Goal: Transaction & Acquisition: Subscribe to service/newsletter

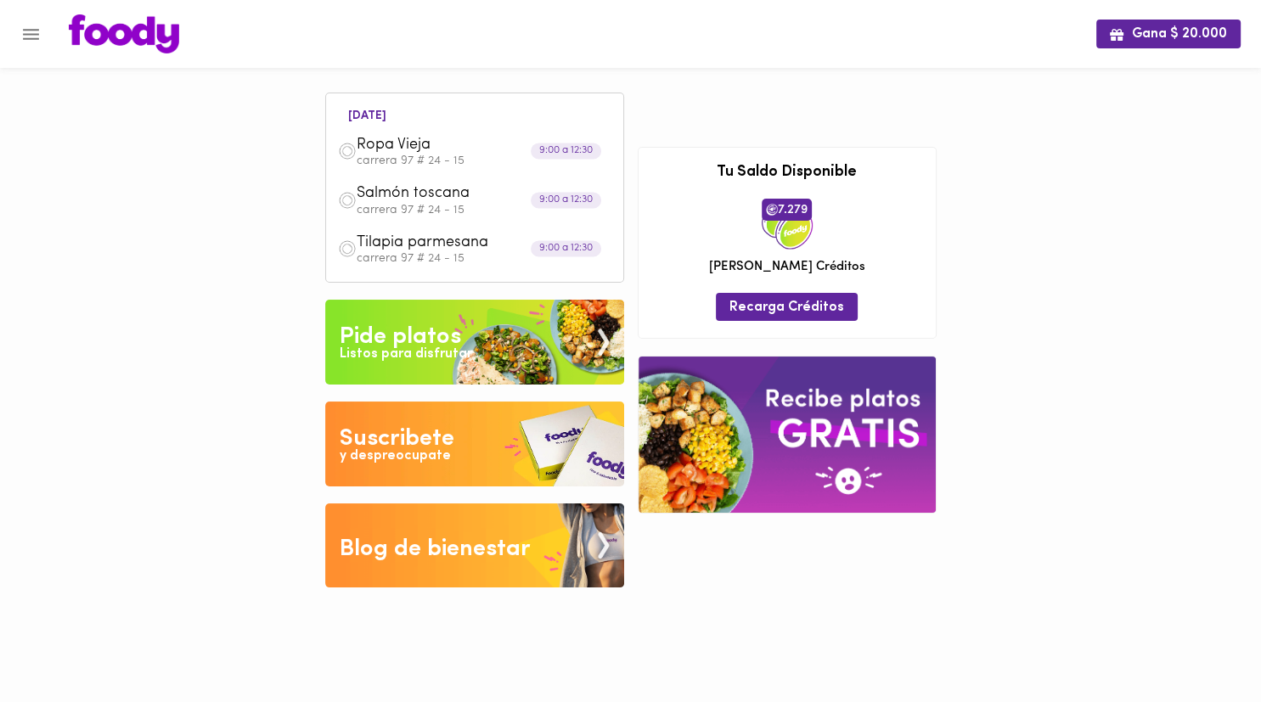
click at [216, 229] on div "Gana $ 20.000 [DATE] Ropa Vieja carrera 97 # 24 - 15 9:00 a 12:30 Salmón toscan…" at bounding box center [630, 306] width 1261 height 613
click at [38, 29] on icon "Menu" at bounding box center [30, 34] width 21 height 21
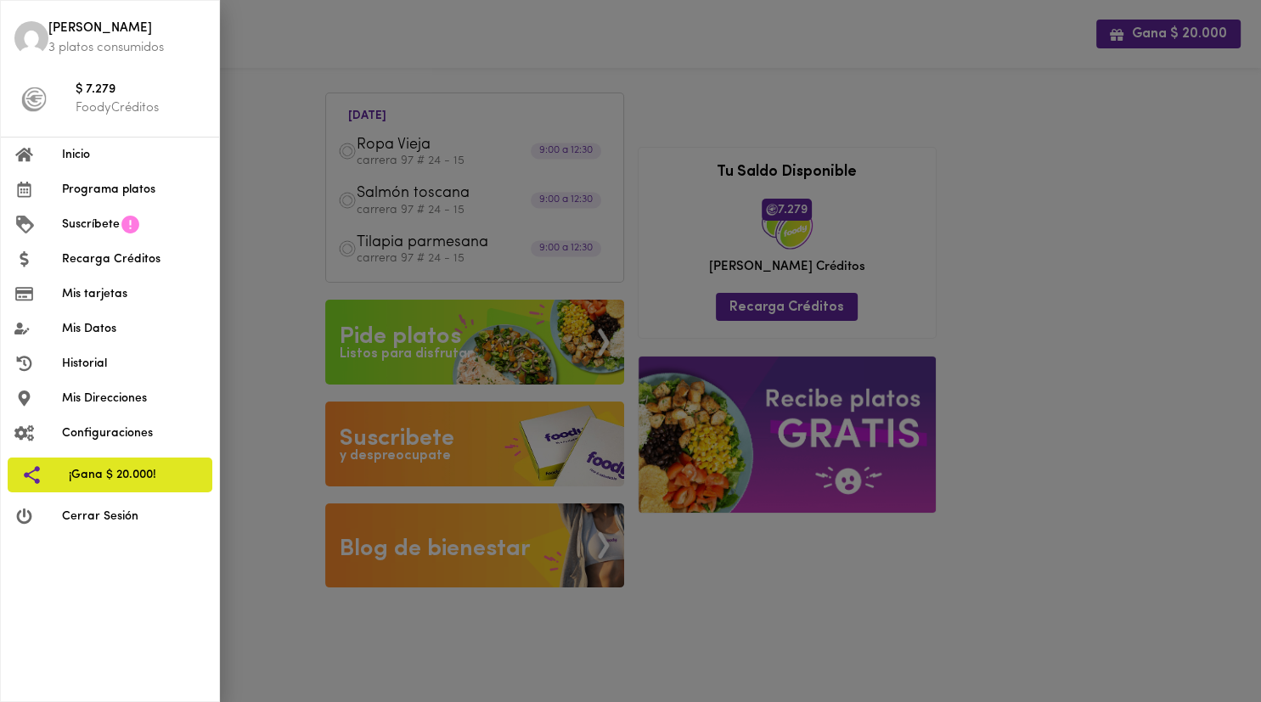
click at [118, 110] on p "FoodyCréditos" at bounding box center [141, 108] width 130 height 18
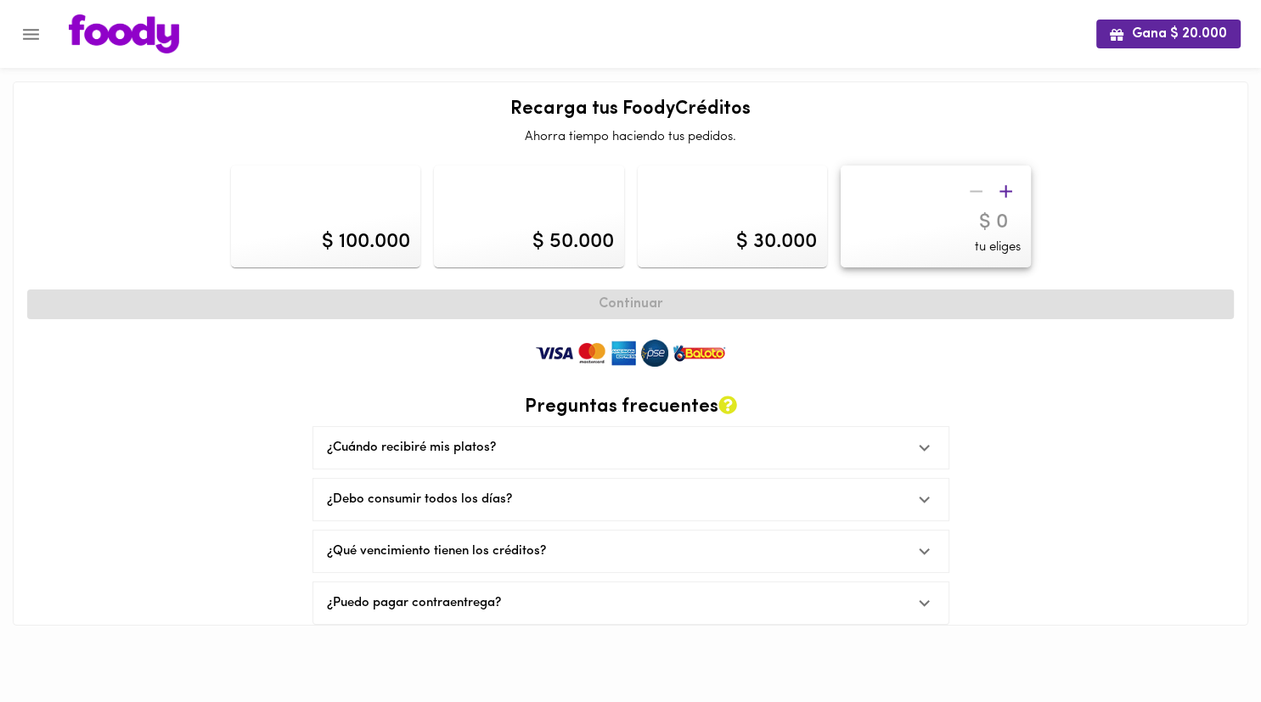
click at [1017, 14] on div "Gana $ 20.000" at bounding box center [630, 34] width 1261 height 68
click at [988, 190] on div at bounding box center [990, 192] width 59 height 30
click at [992, 216] on input "number" at bounding box center [936, 223] width 170 height 25
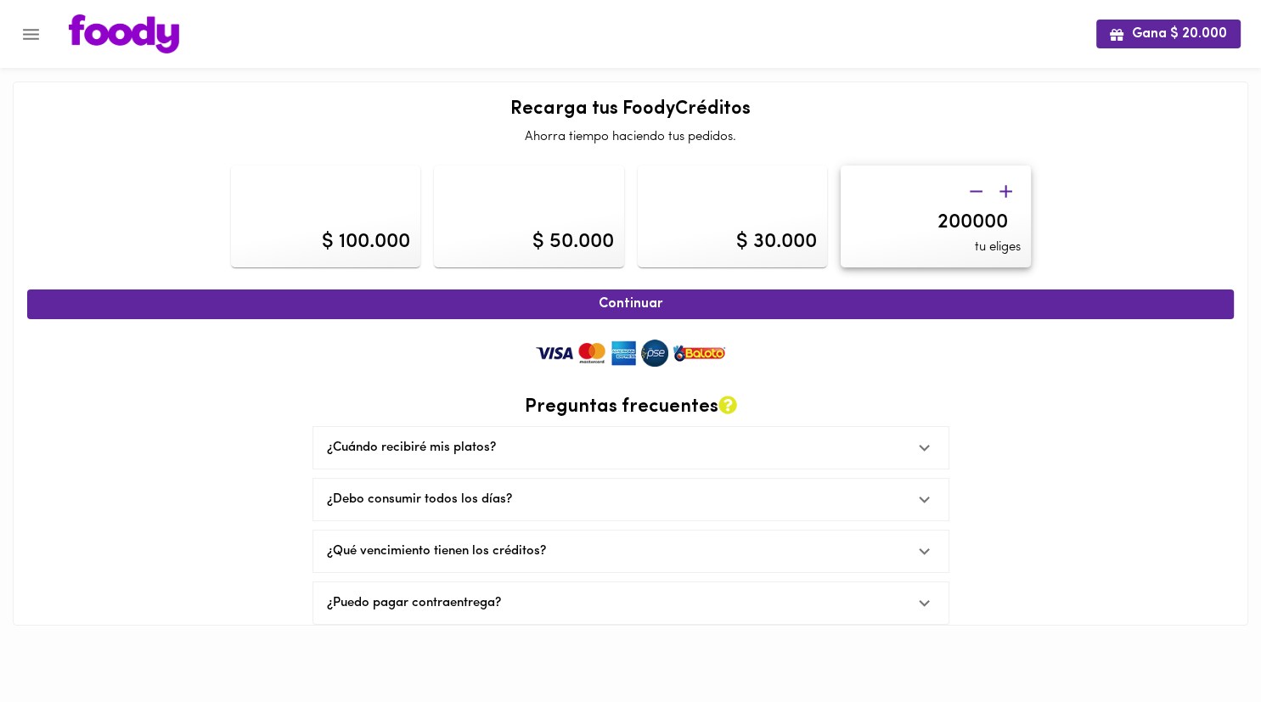
type input "2000000"
click at [1059, 182] on div "$ 100.000 $ 50.000 $ 30.000 2000000 tu eliges" at bounding box center [630, 216] width 1220 height 115
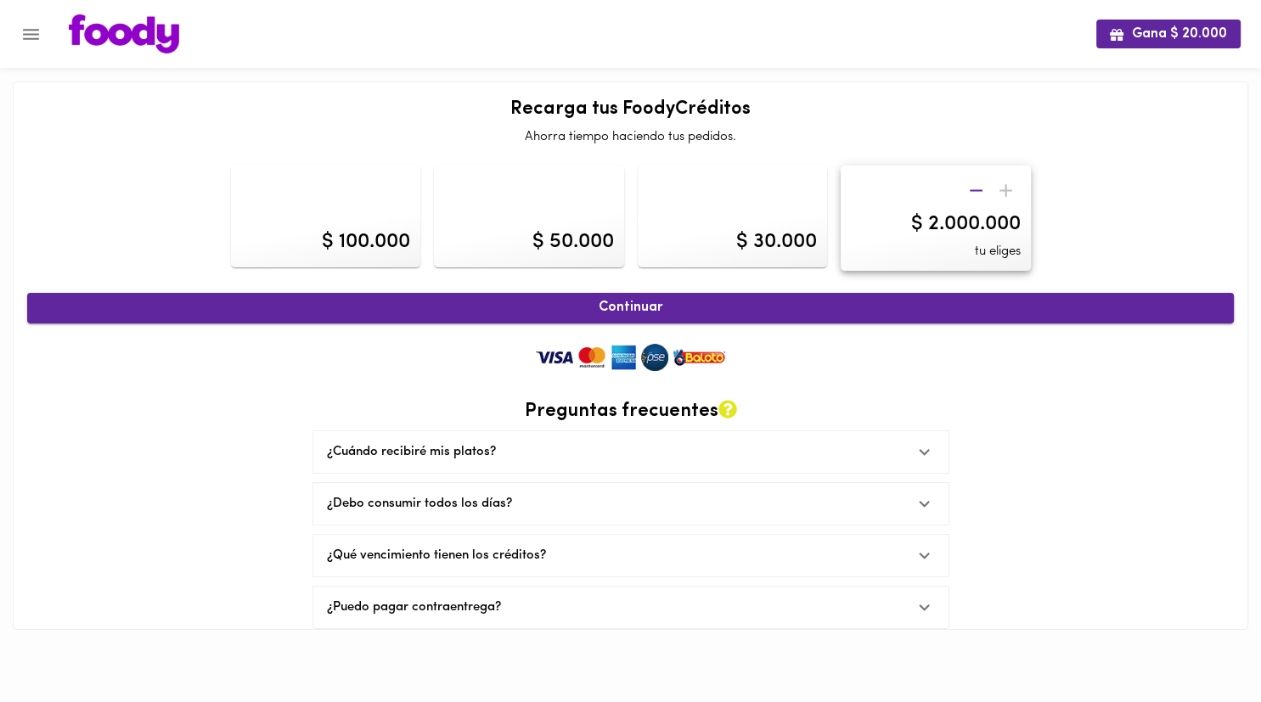
click at [739, 317] on button "Continuar" at bounding box center [630, 308] width 1206 height 30
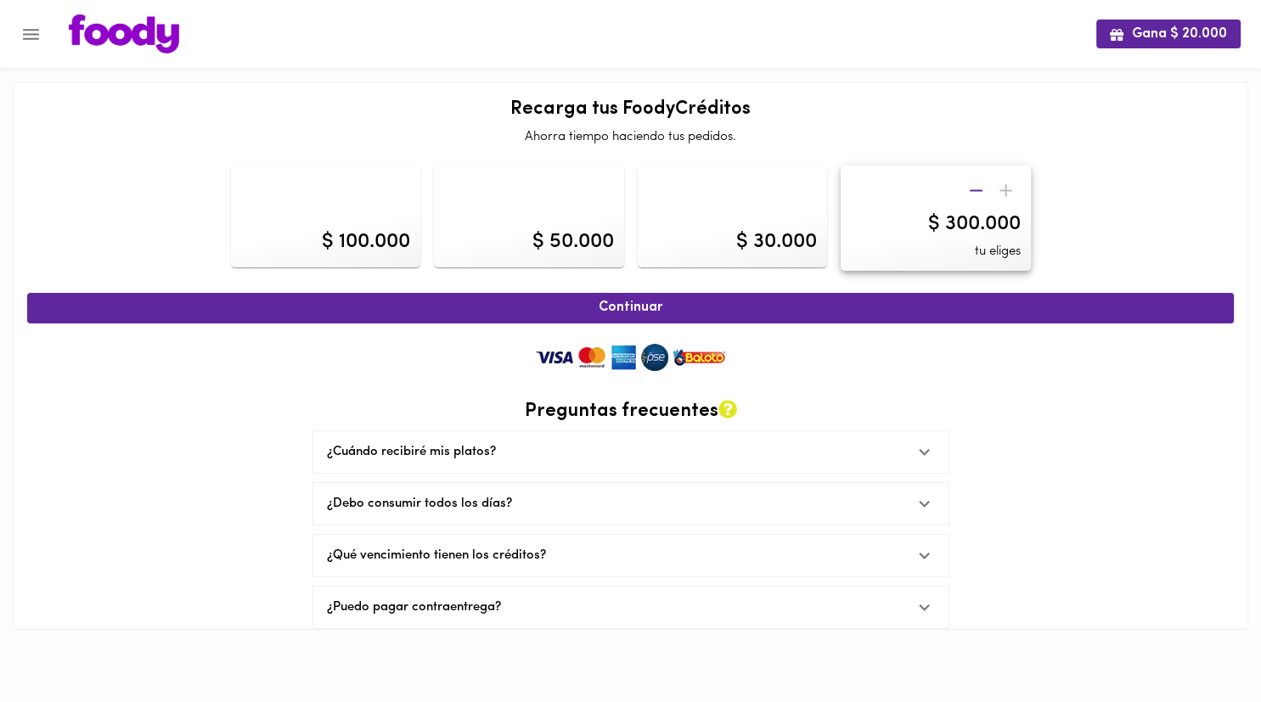
click at [1010, 195] on div at bounding box center [990, 191] width 59 height 30
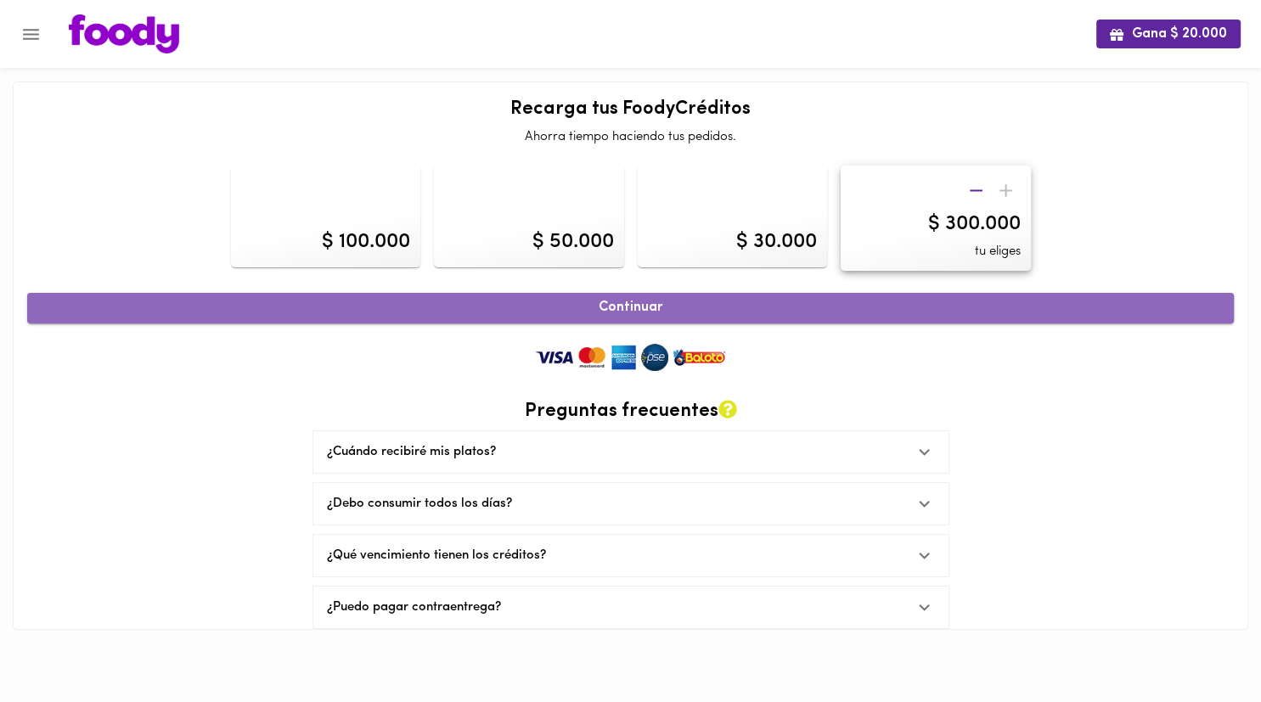
click at [775, 316] on span "Continuar" at bounding box center [630, 308] width 1169 height 16
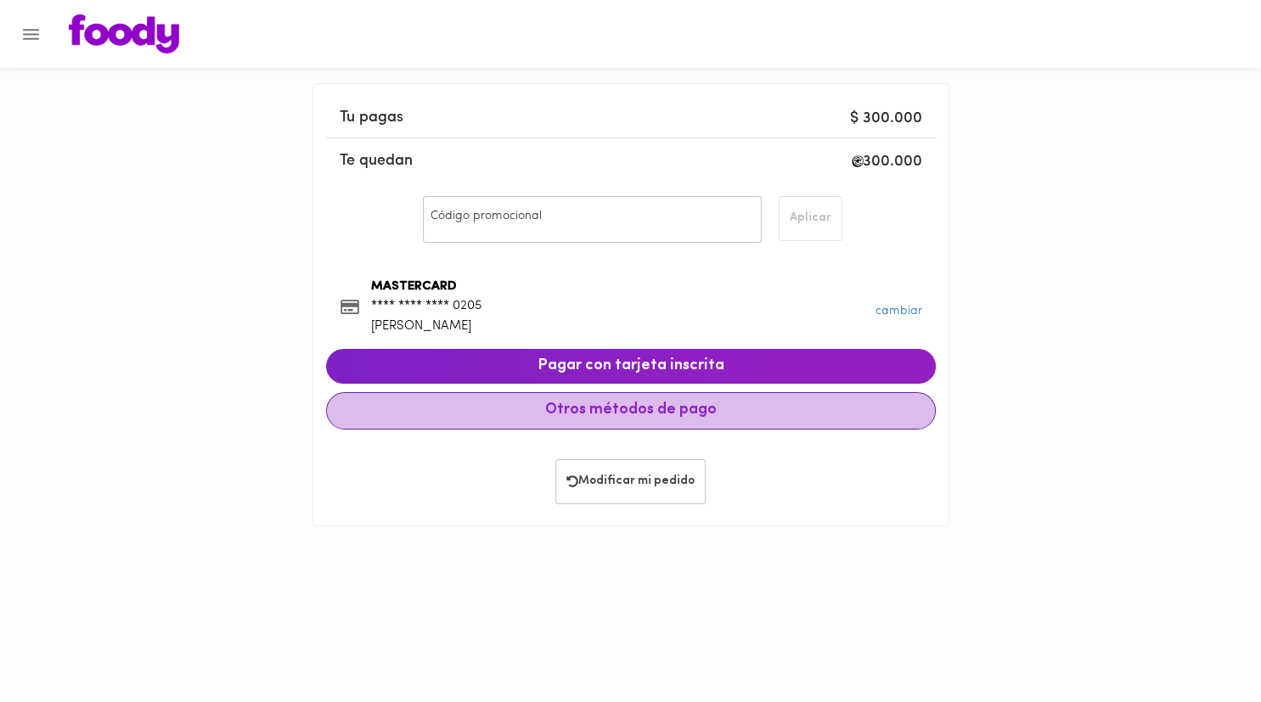
click at [643, 409] on span "Otros métodos de pago" at bounding box center [630, 411] width 581 height 19
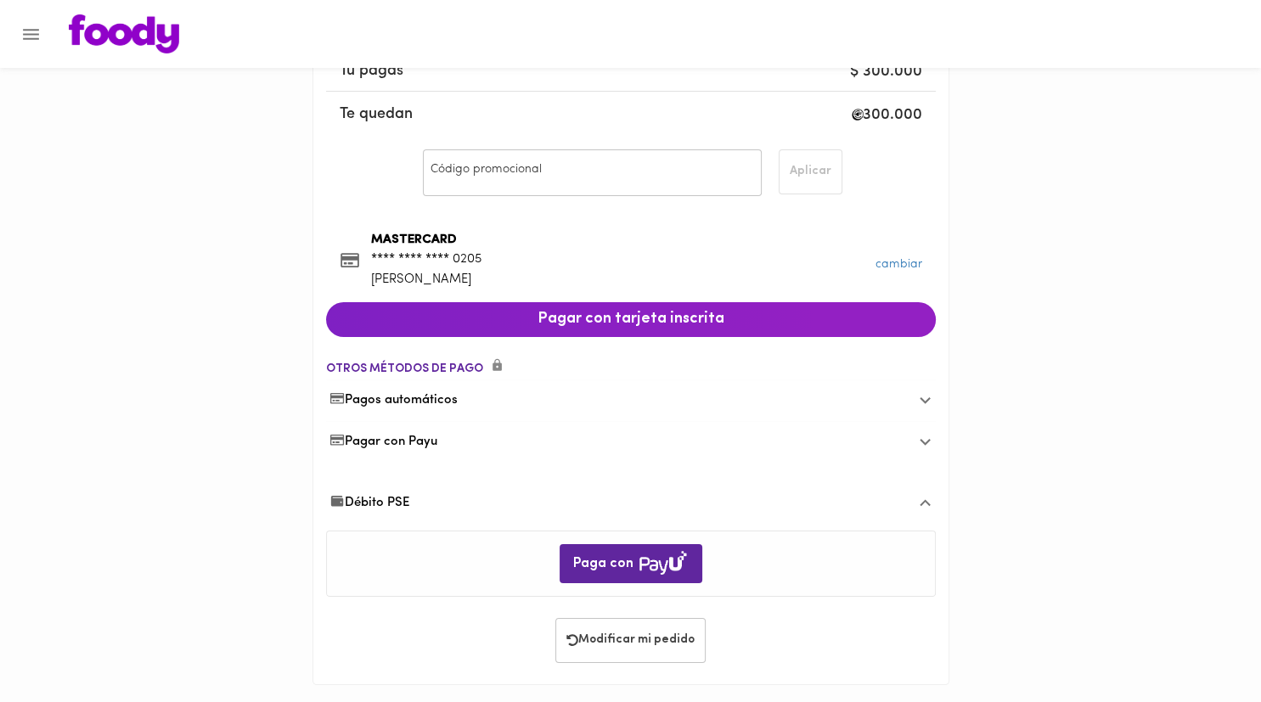
scroll to position [52, 0]
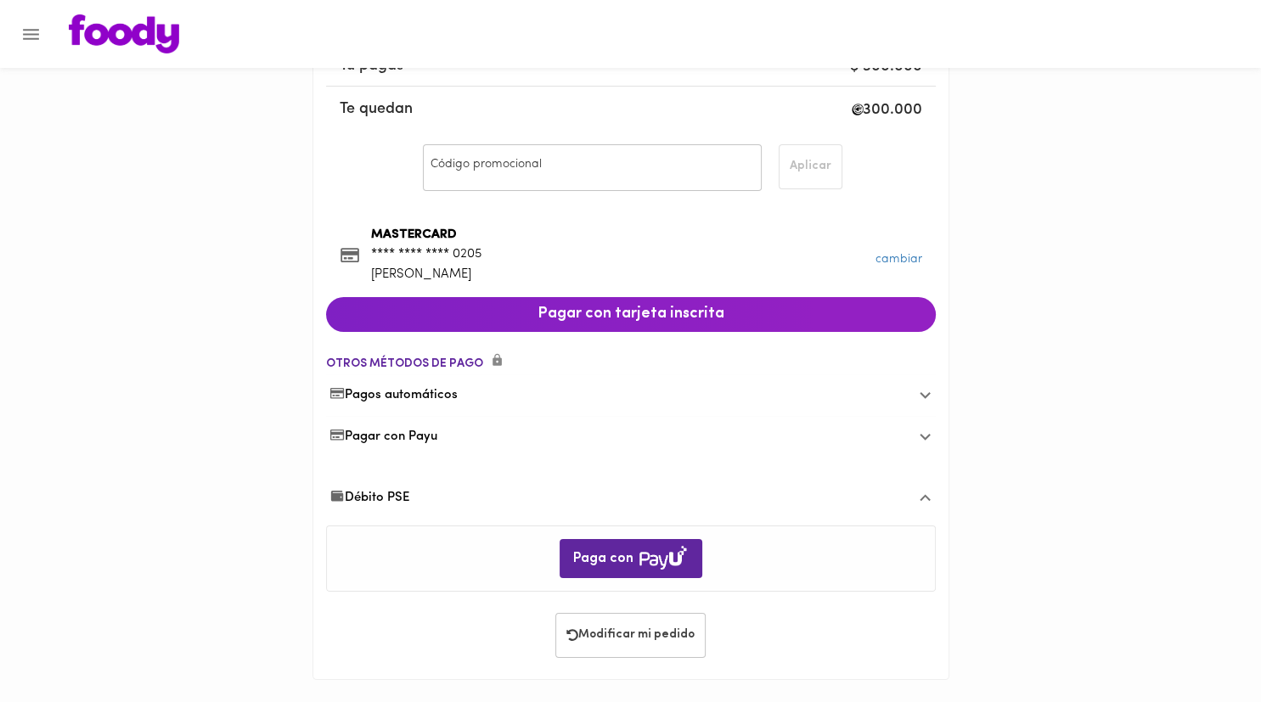
drag, startPoint x: 467, startPoint y: 392, endPoint x: 555, endPoint y: 383, distance: 88.8
click at [555, 383] on div "Pagos automáticos" at bounding box center [631, 395] width 610 height 42
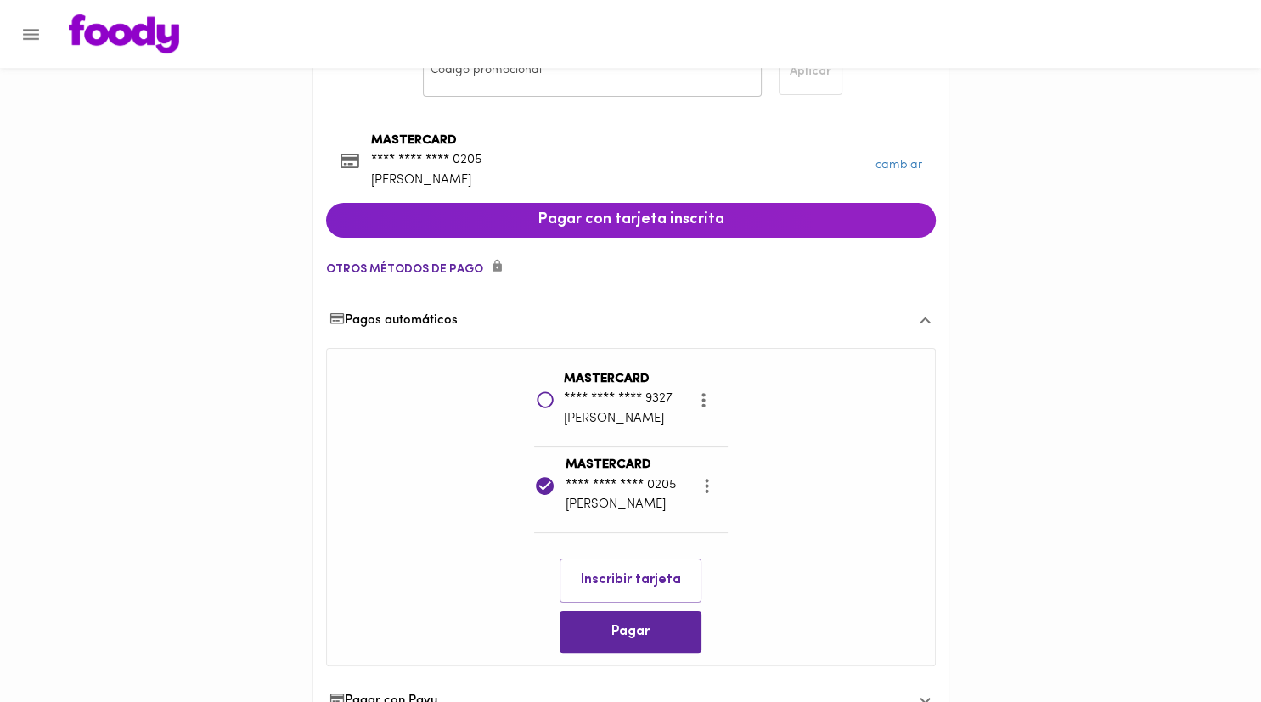
scroll to position [179, 0]
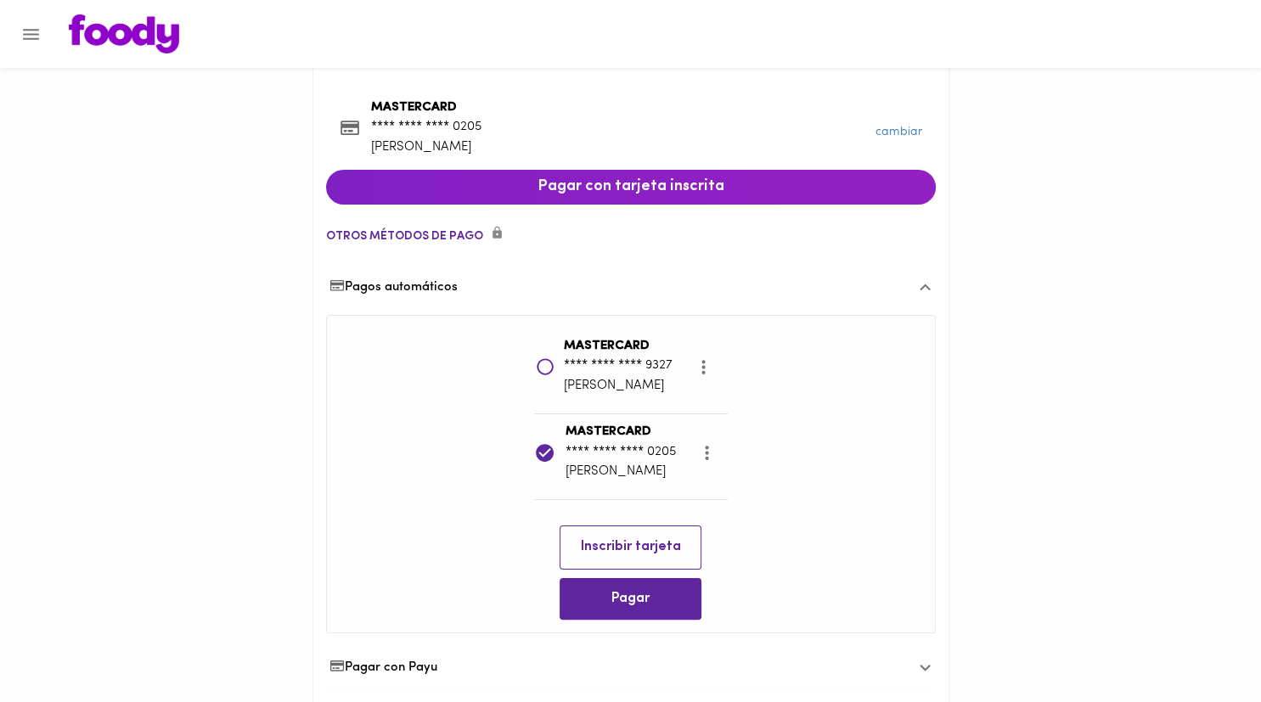
click at [637, 547] on span "Inscribir tarjeta" at bounding box center [630, 547] width 115 height 16
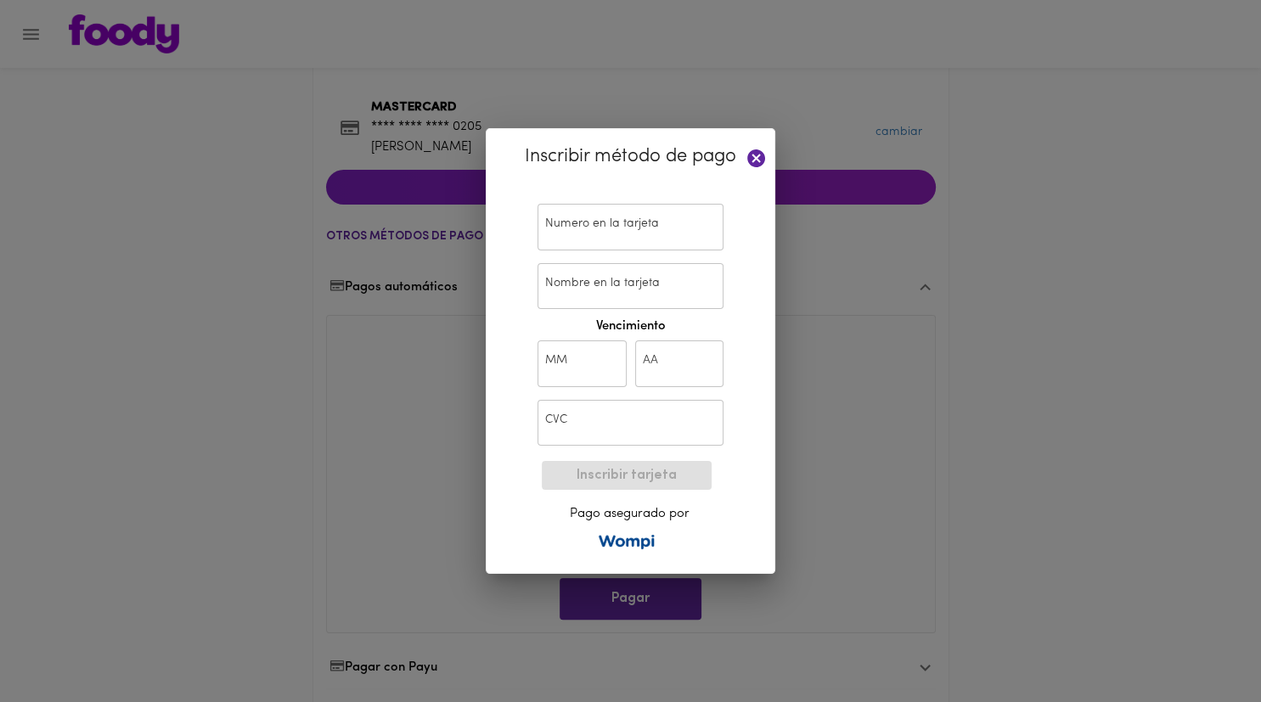
click at [597, 239] on input "text" at bounding box center [630, 227] width 186 height 47
paste input "[CREDIT_CARD_NUMBER]"
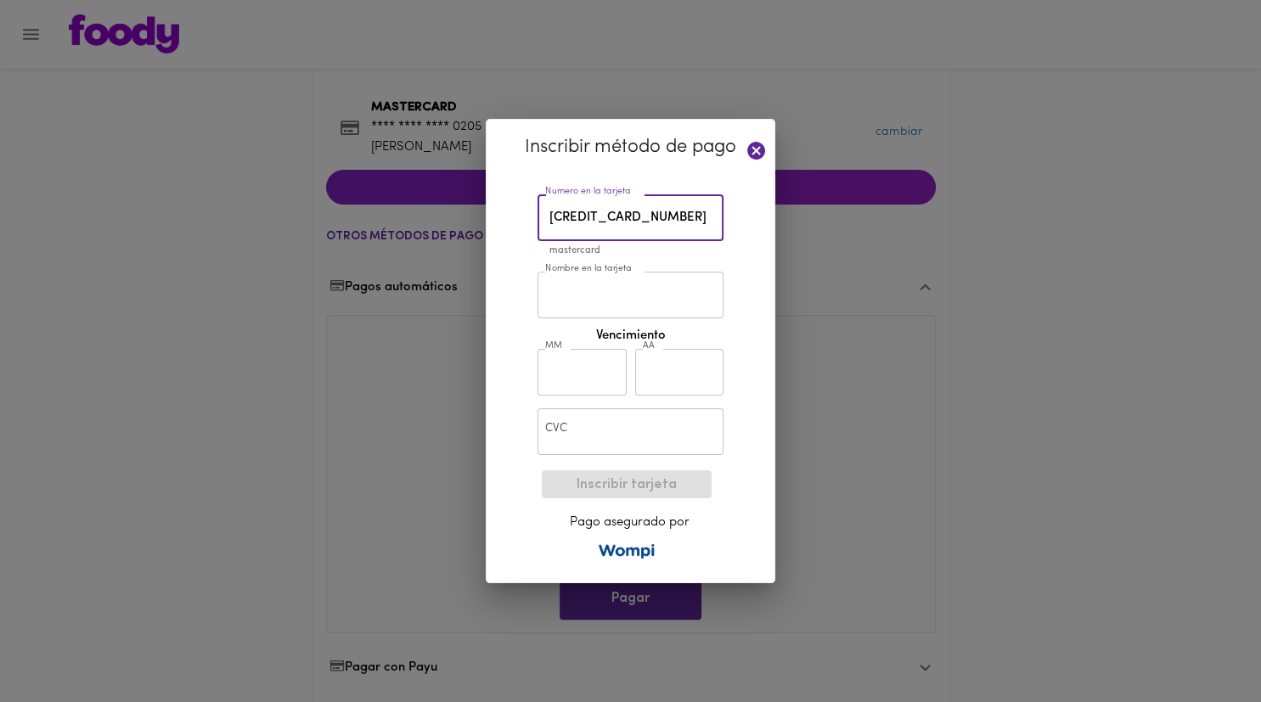
type input "[CREDIT_CARD_NUMBER]"
click at [513, 273] on div "Inscribir método de pago Numero en la tarjeta [CREDIT_CARD_NUMBER] Numero en la…" at bounding box center [630, 351] width 289 height 464
click at [610, 287] on input "Nombre en la tarjeta" at bounding box center [630, 295] width 186 height 47
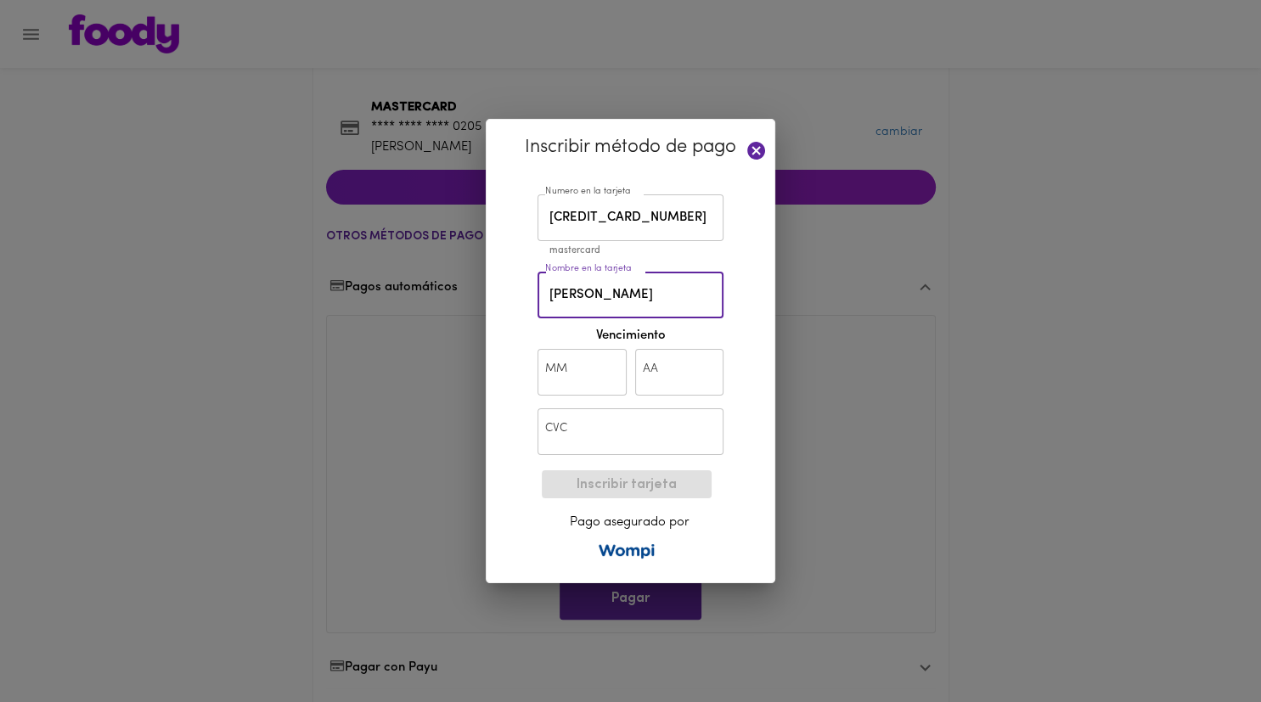
type input "[PERSON_NAME]"
click at [586, 385] on input "text" at bounding box center [581, 372] width 89 height 47
type input "05"
click at [671, 387] on input "text" at bounding box center [679, 372] width 89 height 47
type input "29"
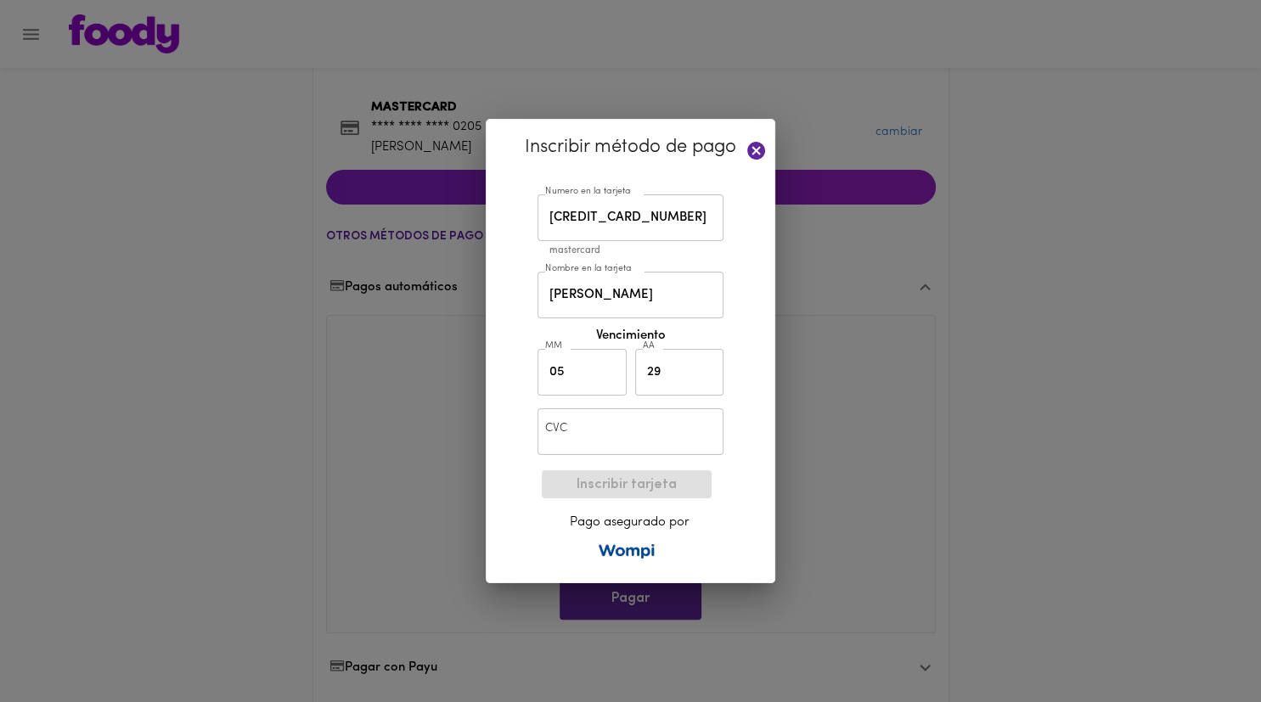
click at [594, 447] on input "text" at bounding box center [630, 431] width 186 height 47
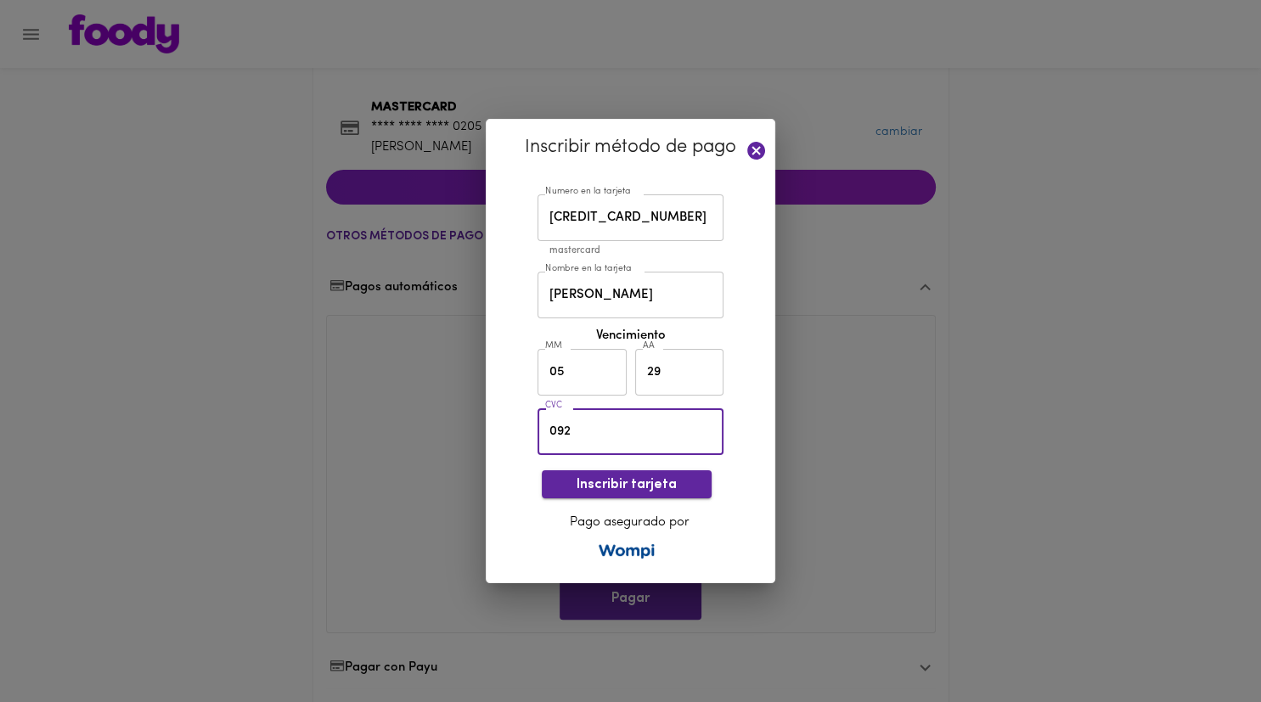
type input "092"
click at [663, 478] on span "Inscribir tarjeta" at bounding box center [626, 485] width 143 height 16
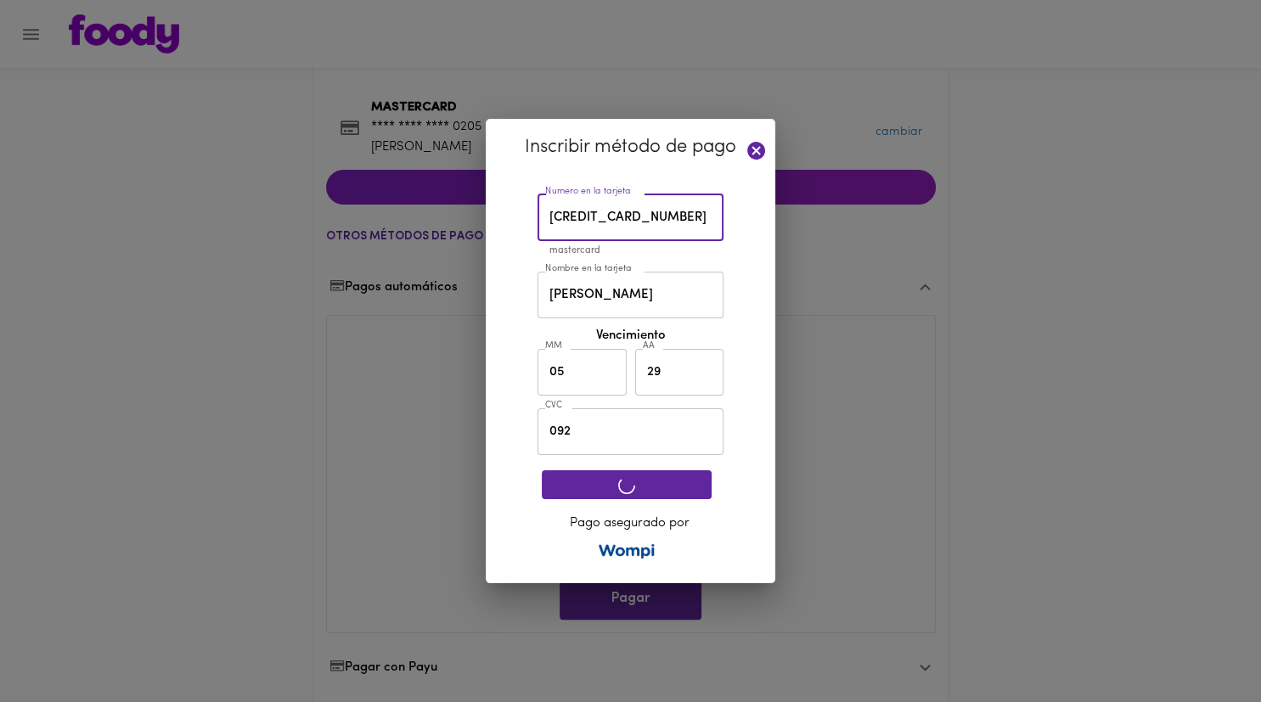
click at [593, 233] on input "[CREDIT_CARD_NUMBER]" at bounding box center [630, 217] width 186 height 47
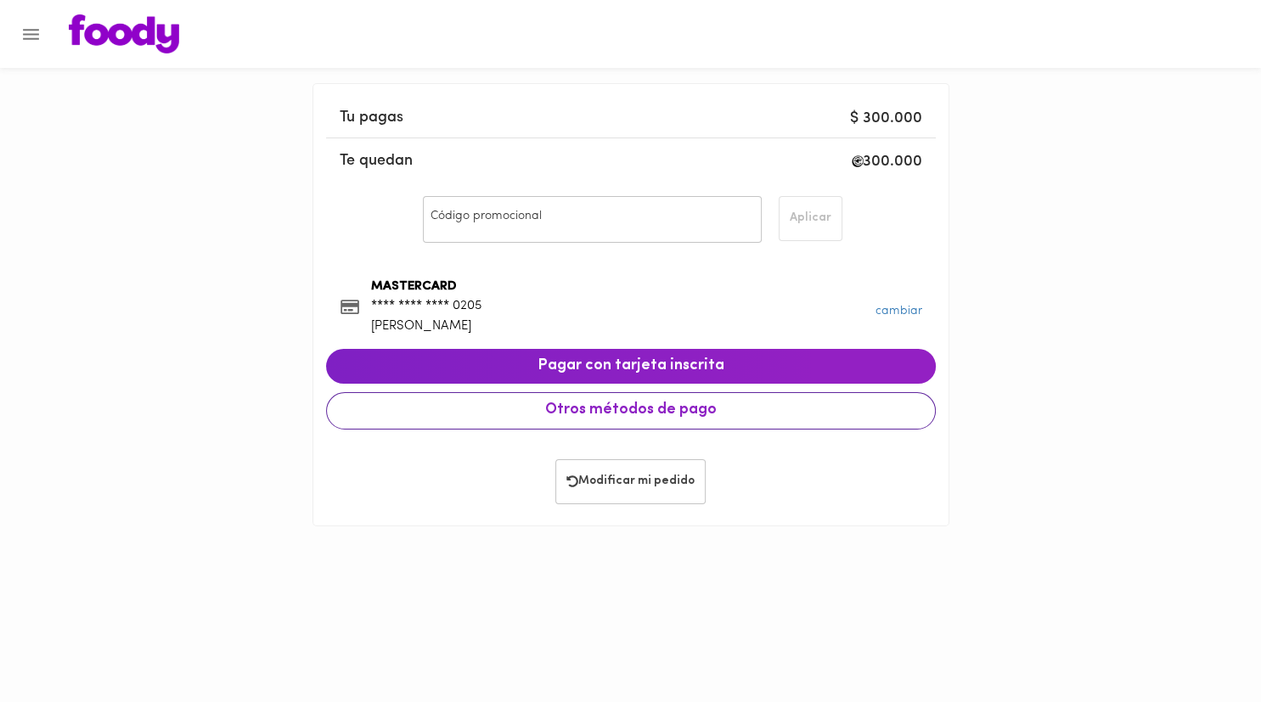
click at [666, 409] on span "Otros métodos de pago" at bounding box center [630, 411] width 581 height 19
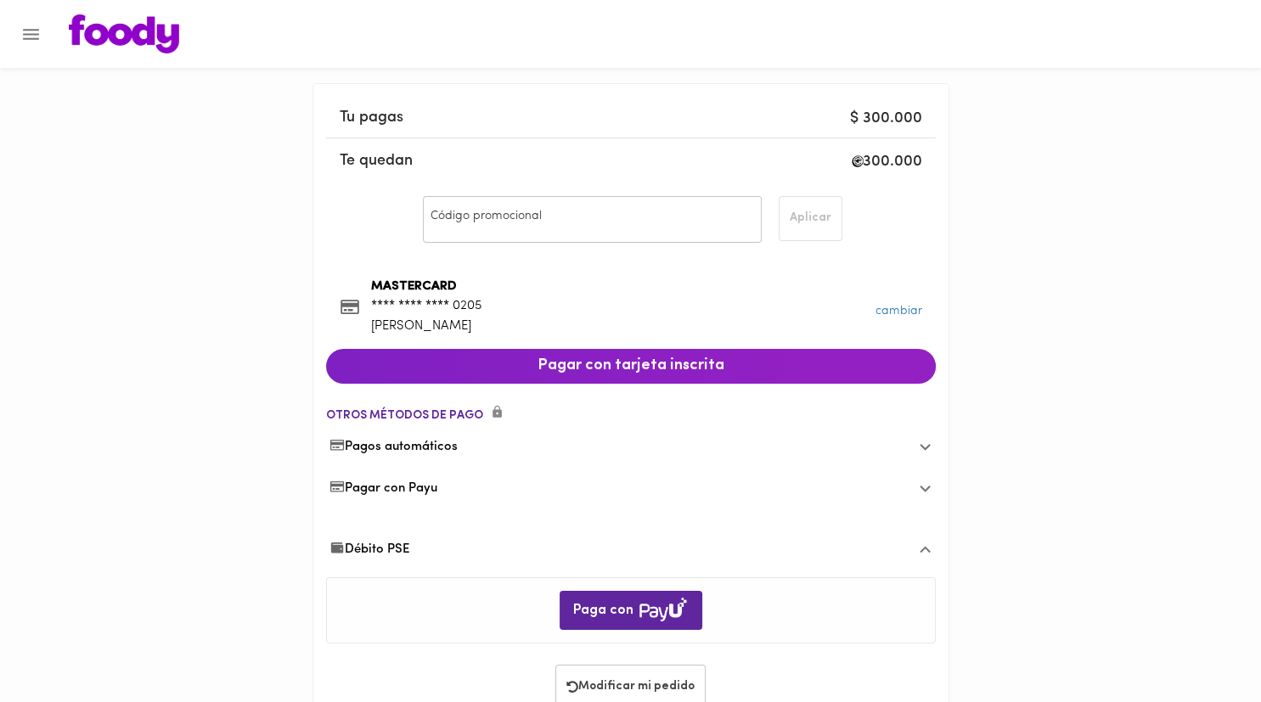
scroll to position [52, 0]
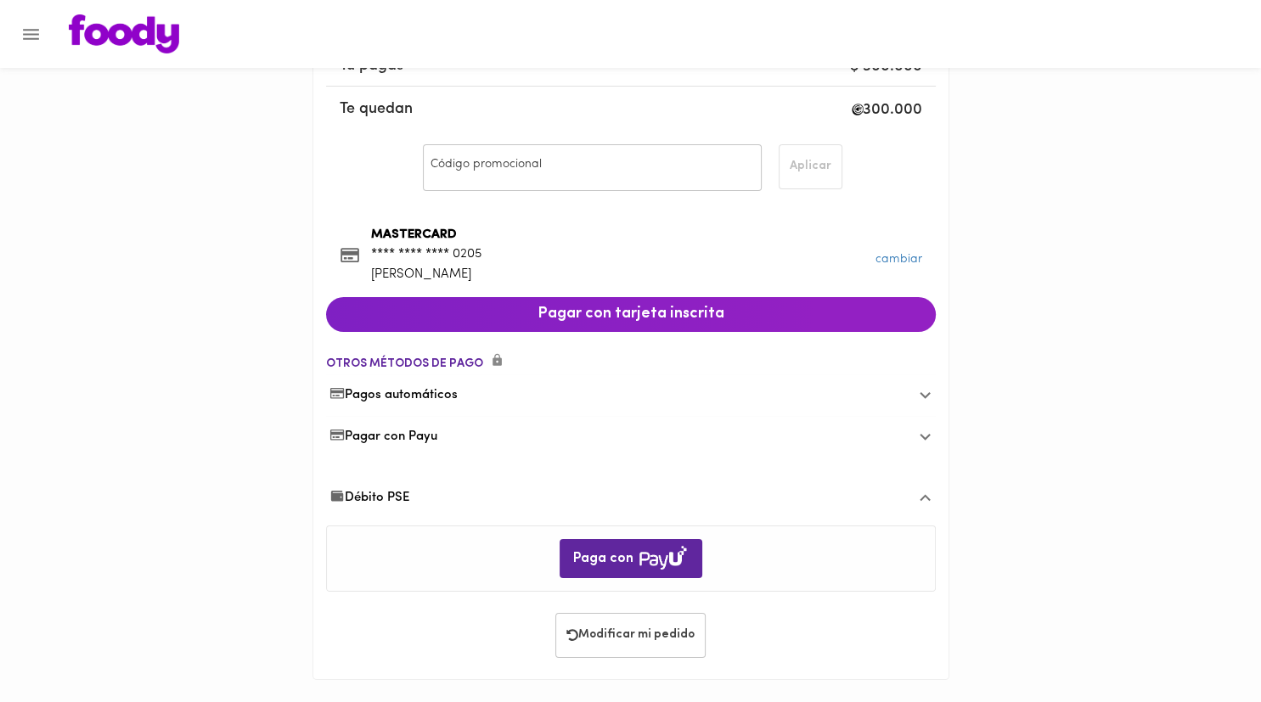
click at [458, 393] on span "Pagos automáticos" at bounding box center [393, 395] width 129 height 18
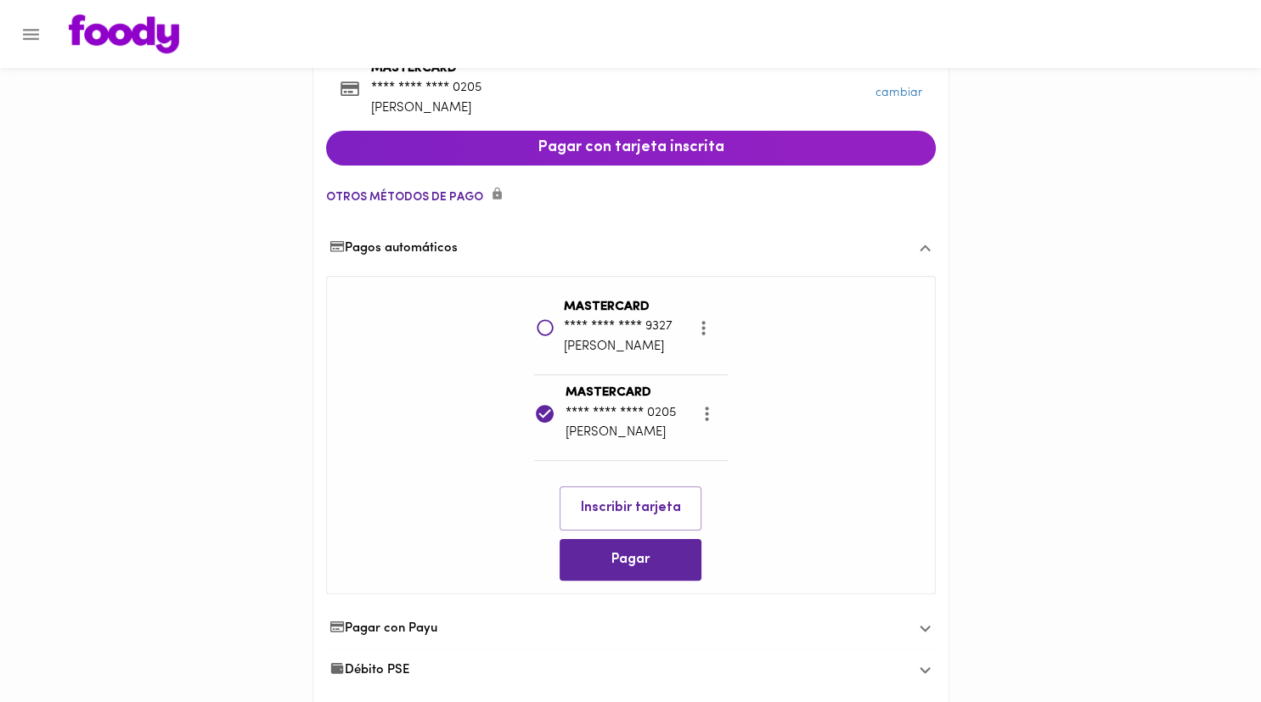
scroll to position [231, 0]
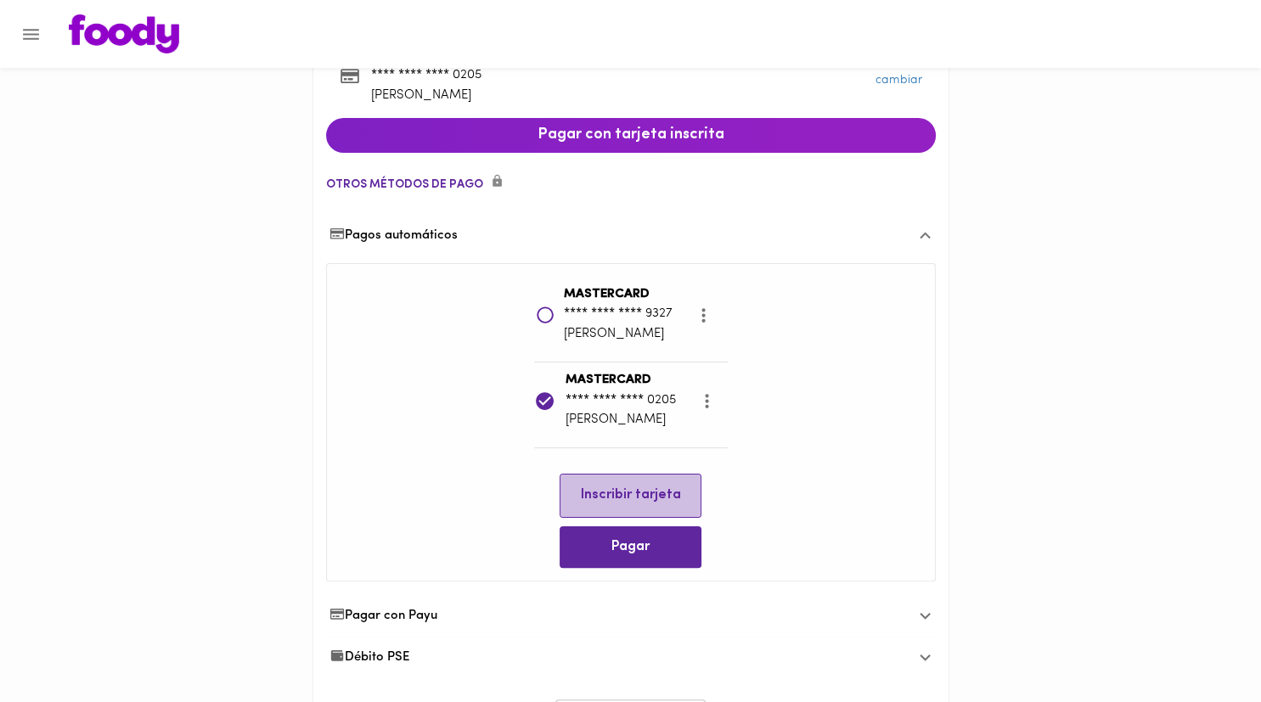
click at [643, 500] on span "Inscribir tarjeta" at bounding box center [630, 495] width 115 height 16
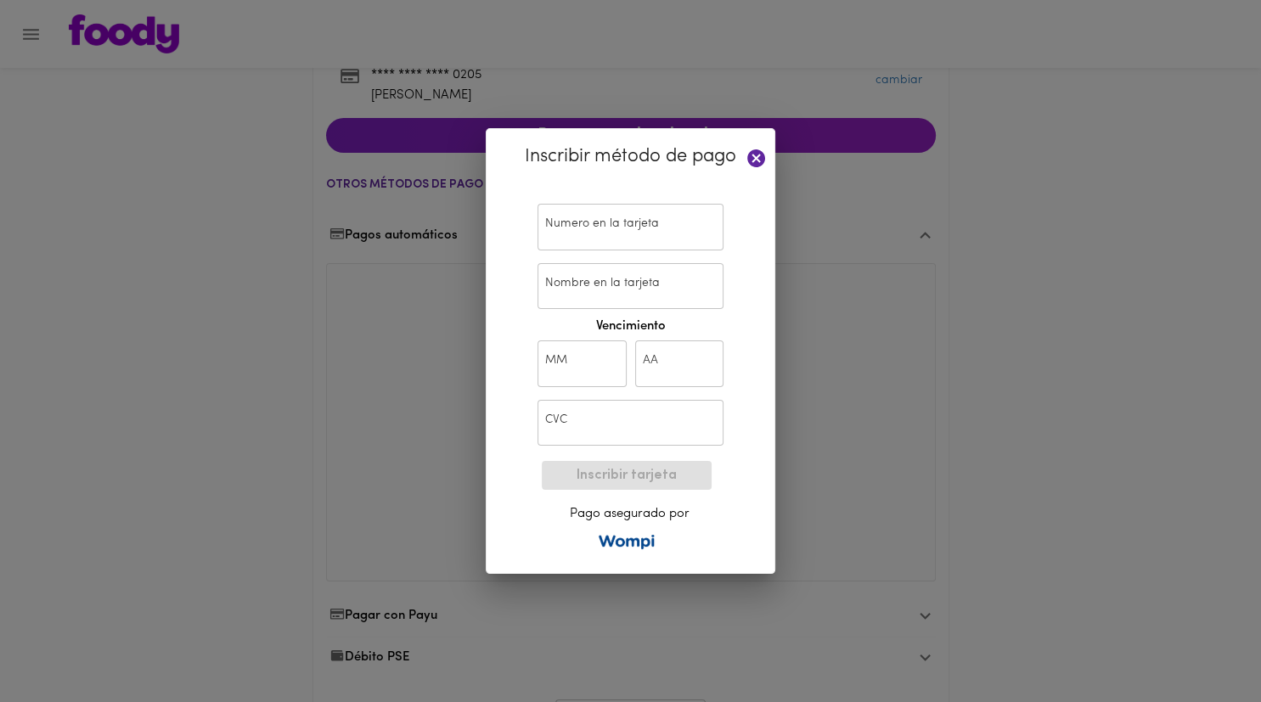
click at [623, 232] on input "text" at bounding box center [630, 227] width 186 height 47
paste input "[CREDIT_CARD_NUMBER]"
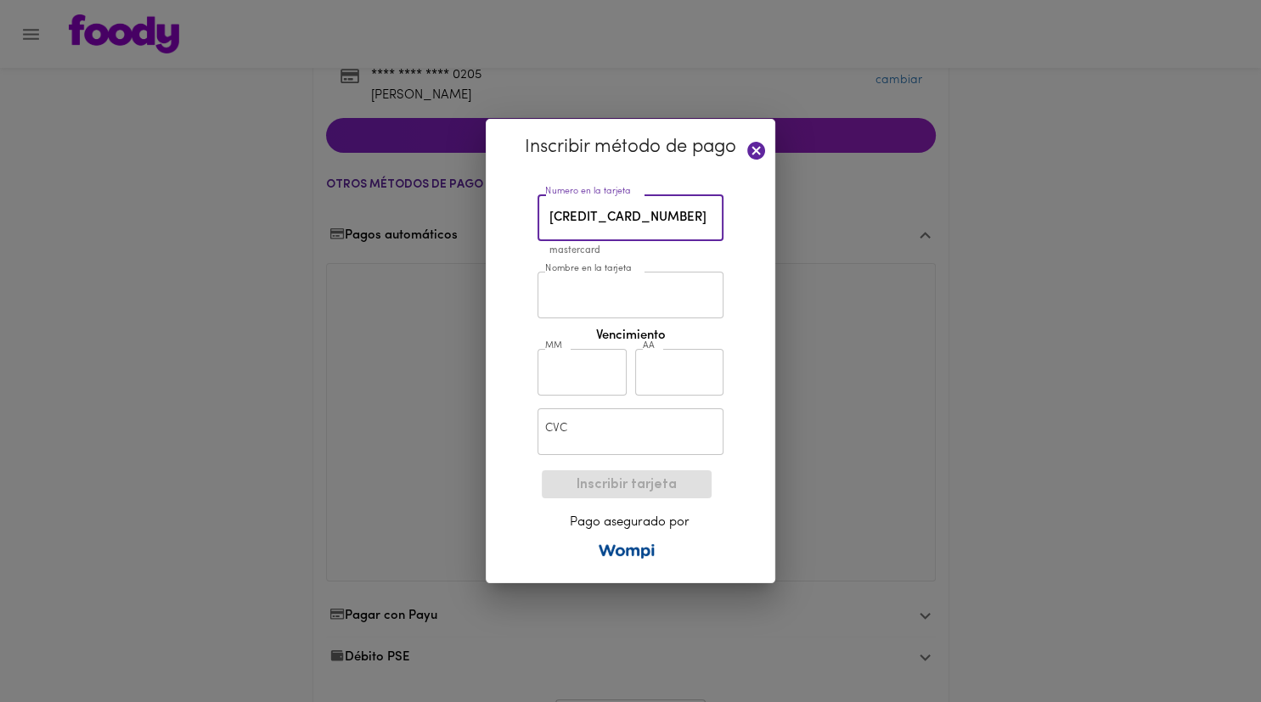
type input "[CREDIT_CARD_NUMBER]"
click at [598, 374] on input "text" at bounding box center [581, 372] width 89 height 47
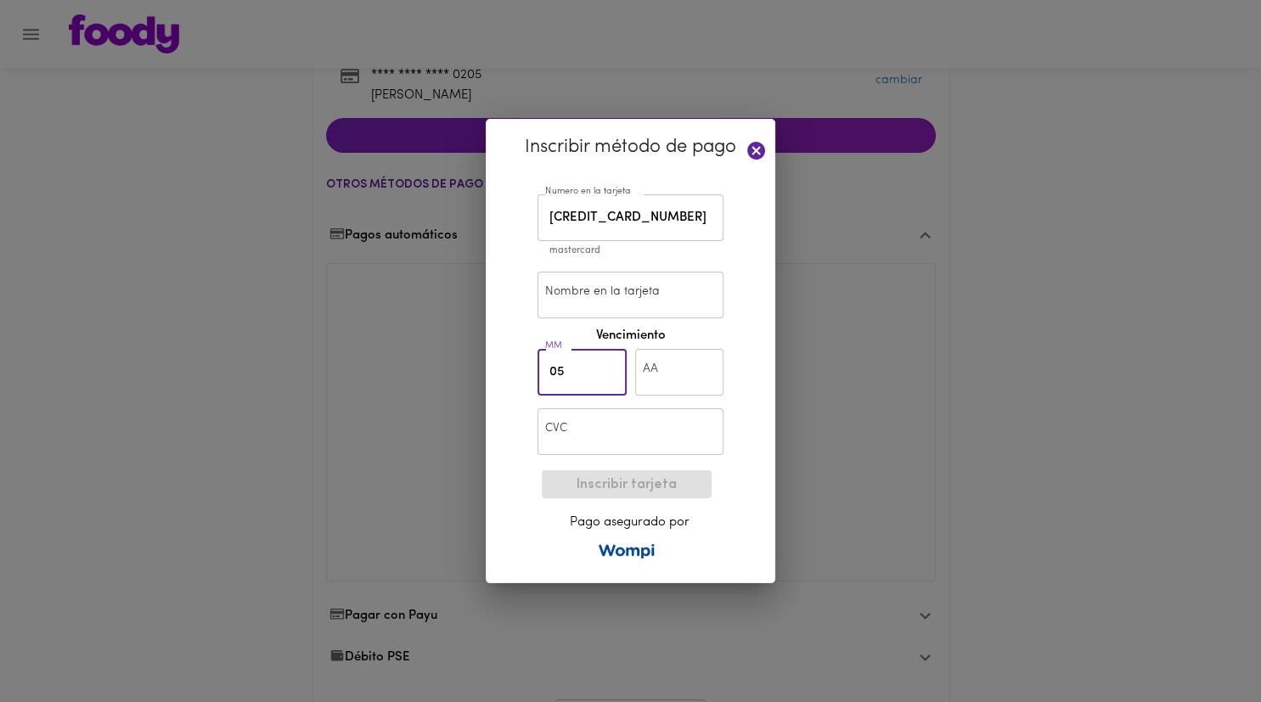
type input "05"
click at [662, 382] on input "text" at bounding box center [679, 372] width 89 height 47
type input "29"
click at [648, 426] on input "text" at bounding box center [630, 431] width 186 height 47
type input "092"
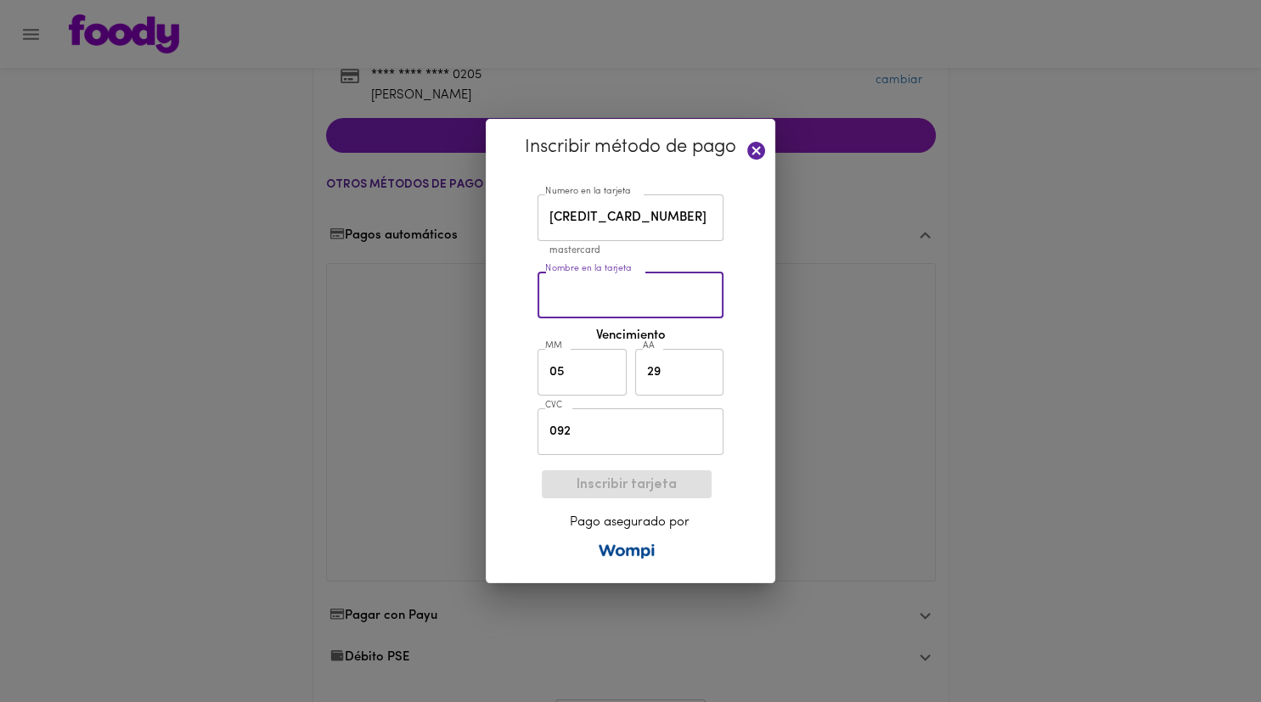
click at [595, 284] on input "Nombre en la tarjeta" at bounding box center [630, 295] width 186 height 47
paste input "Daneyi Molina"
type input "Daneyi Molina"
click at [655, 474] on button "Inscribir tarjeta" at bounding box center [627, 484] width 170 height 28
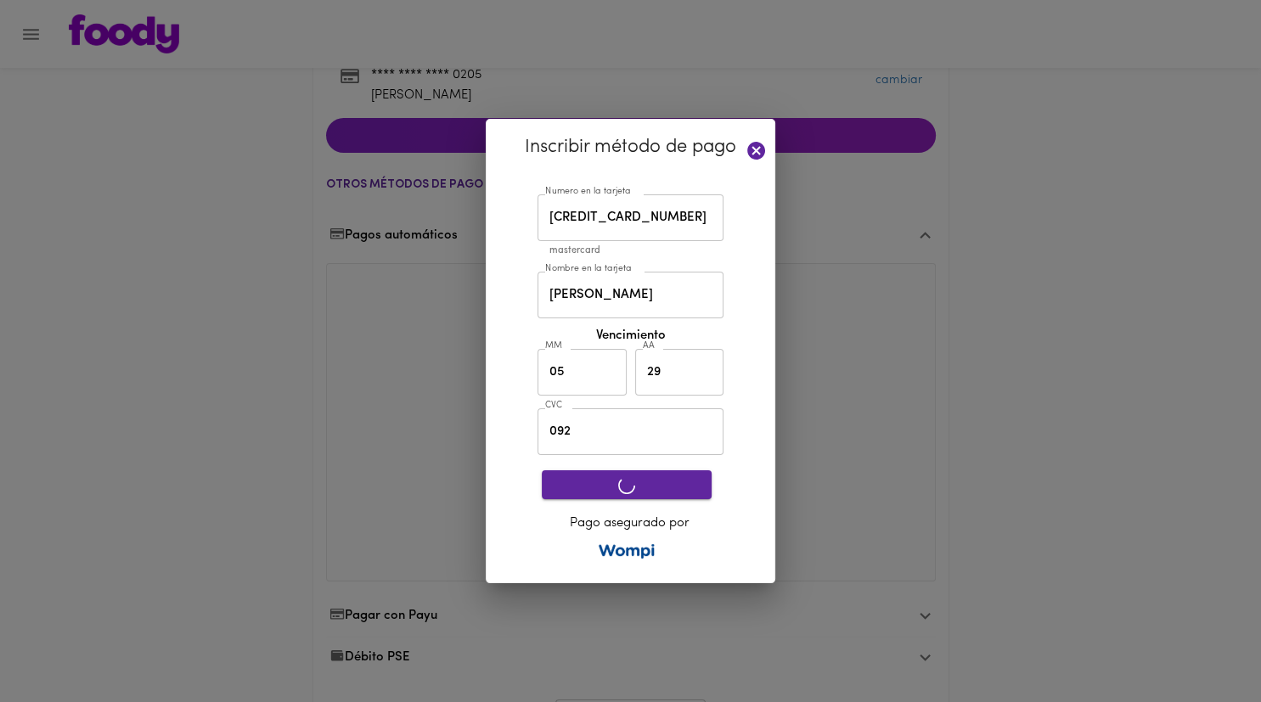
click at [656, 474] on button "button" at bounding box center [627, 484] width 170 height 29
click at [627, 475] on button "button" at bounding box center [627, 484] width 170 height 29
click at [589, 478] on span "button" at bounding box center [626, 485] width 143 height 17
click at [643, 493] on span "button" at bounding box center [626, 485] width 143 height 17
click at [643, 492] on span "button" at bounding box center [626, 485] width 143 height 17
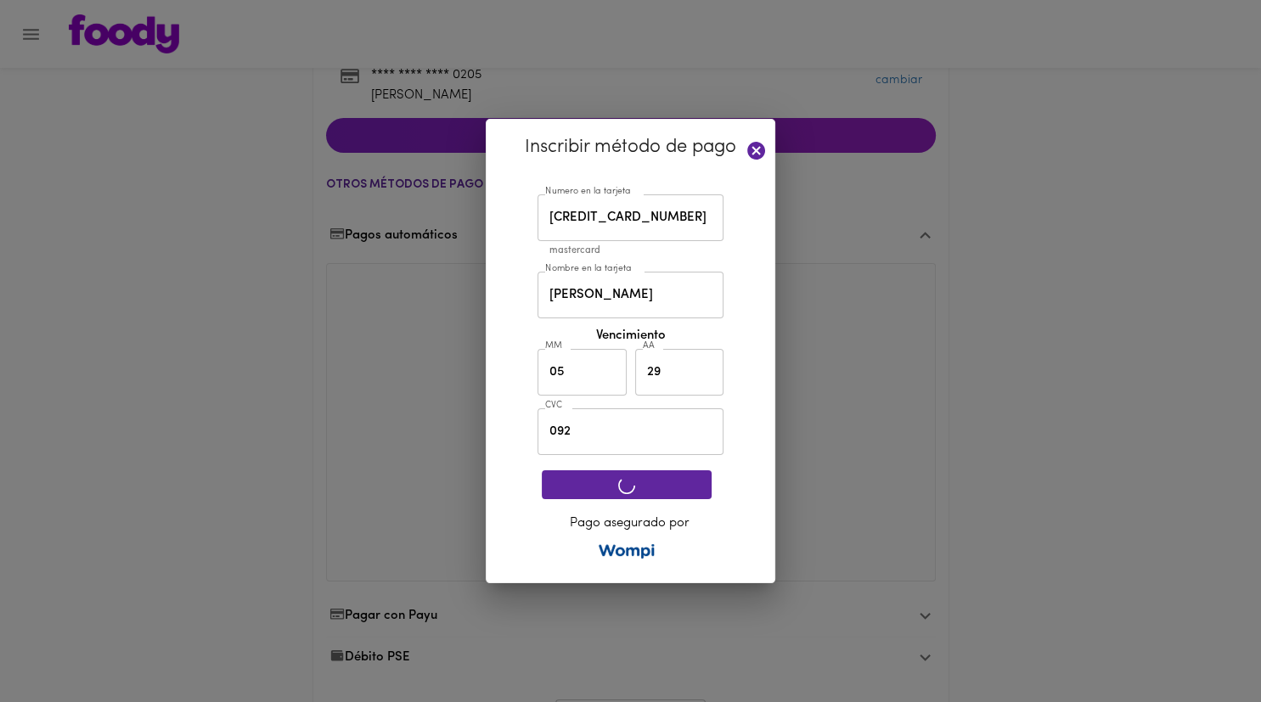
click at [596, 220] on input "[CREDIT_CARD_NUMBER]" at bounding box center [630, 217] width 186 height 47
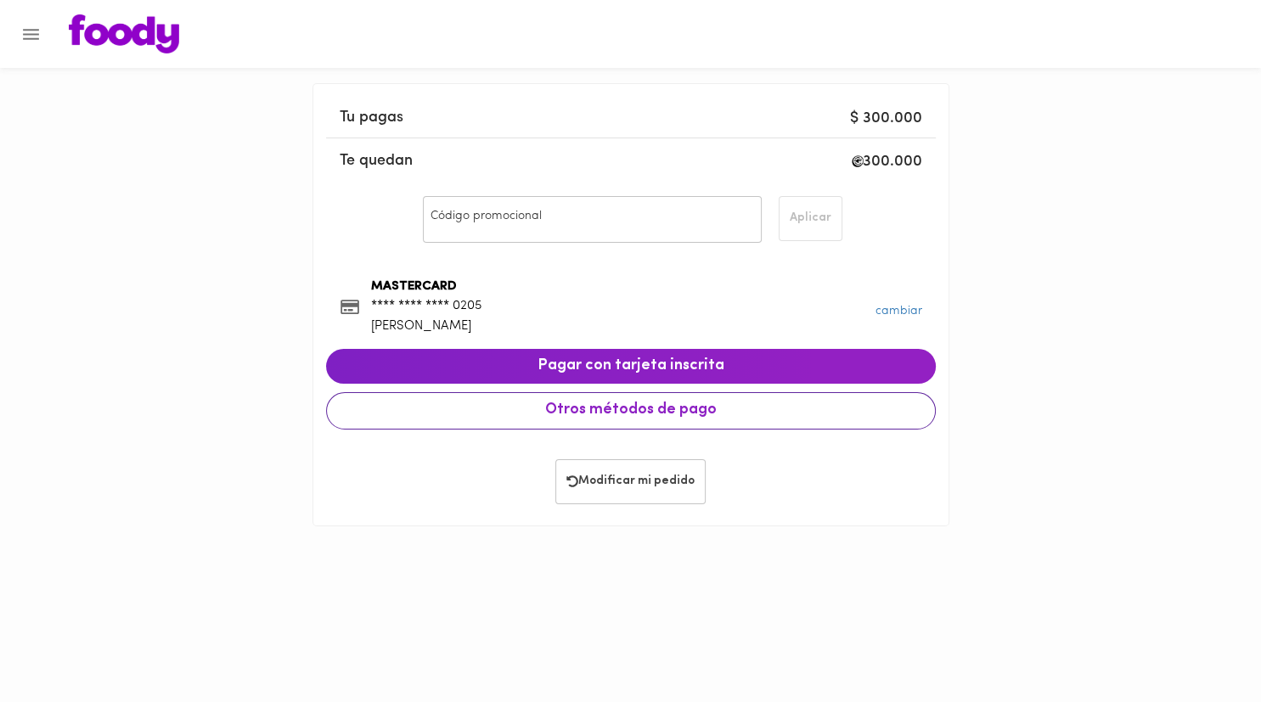
click at [467, 408] on span "Otros métodos de pago" at bounding box center [630, 411] width 581 height 19
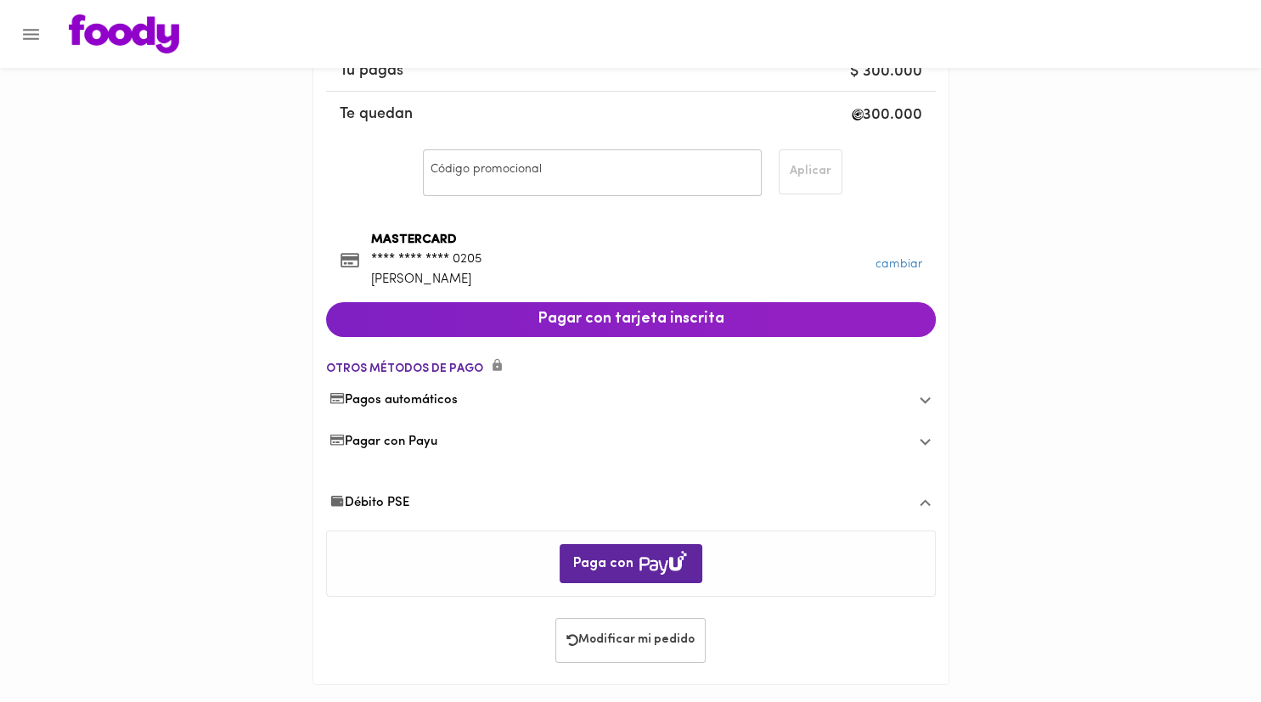
scroll to position [52, 0]
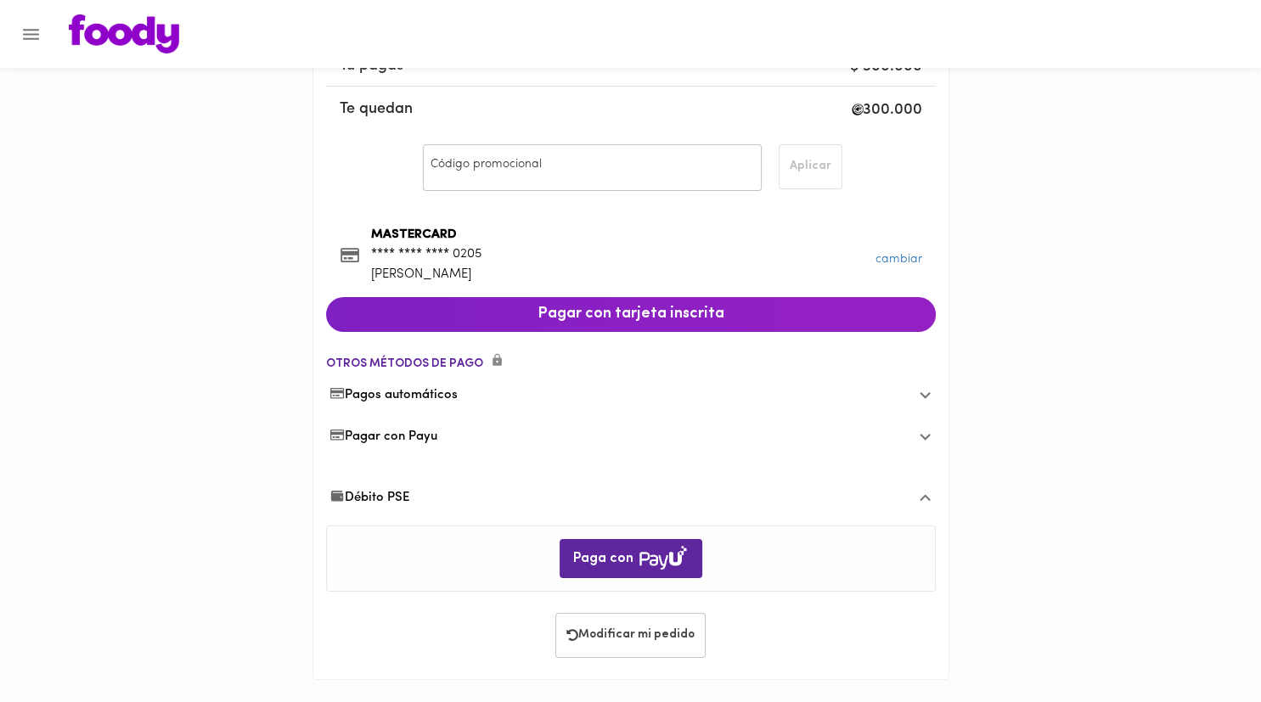
click at [458, 392] on span "Pagos automáticos" at bounding box center [393, 395] width 129 height 18
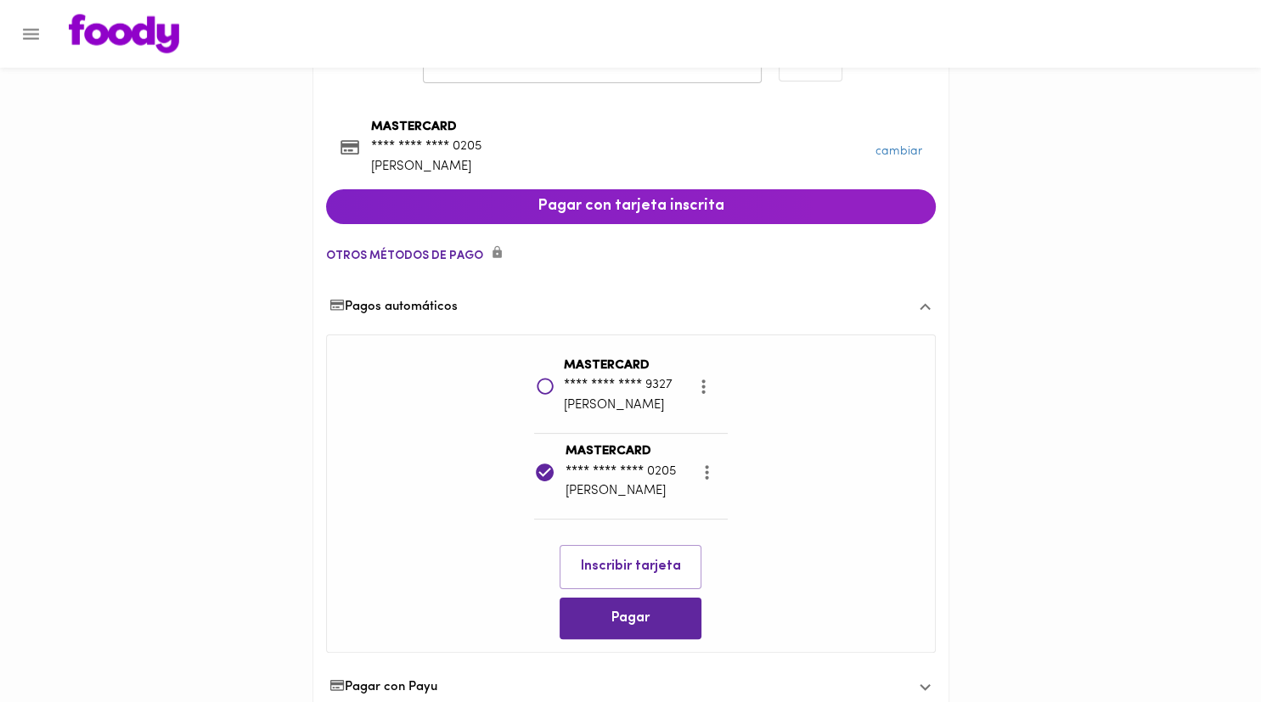
scroll to position [231, 0]
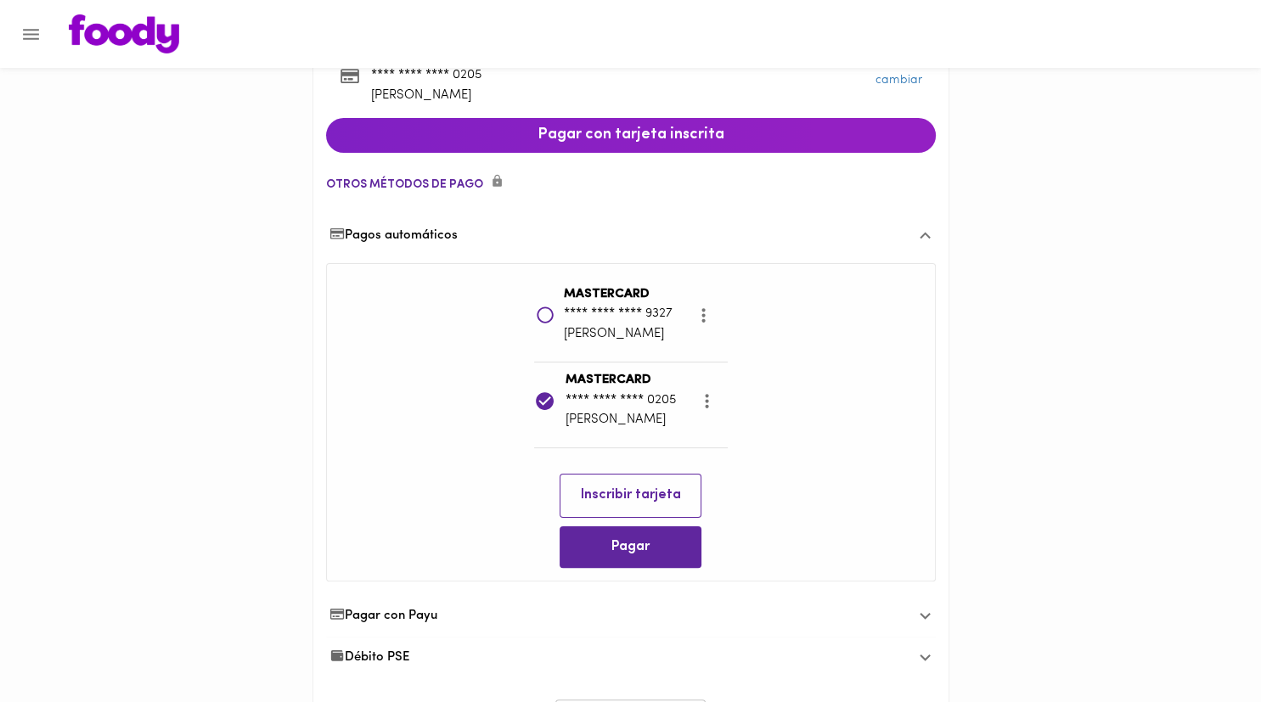
click at [610, 499] on span "Inscribir tarjeta" at bounding box center [630, 495] width 115 height 16
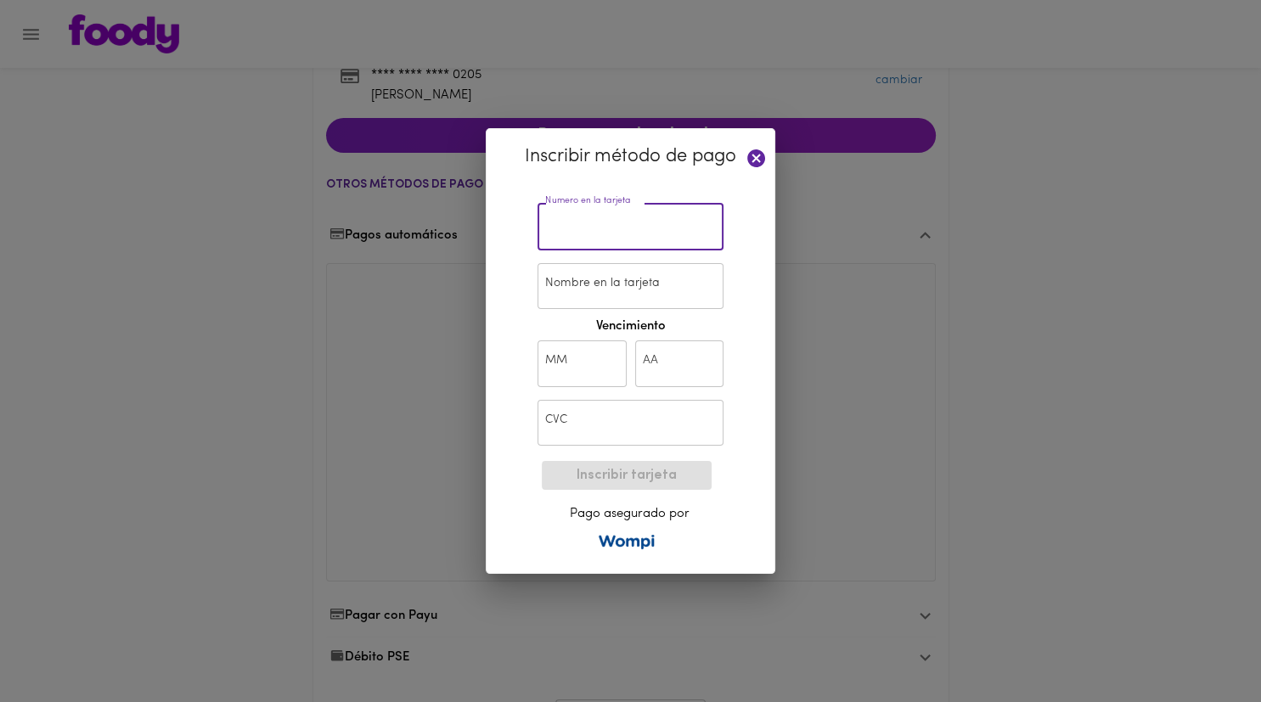
click at [607, 228] on input "text" at bounding box center [630, 227] width 186 height 47
paste input "[CREDIT_CARD_NUMBER]"
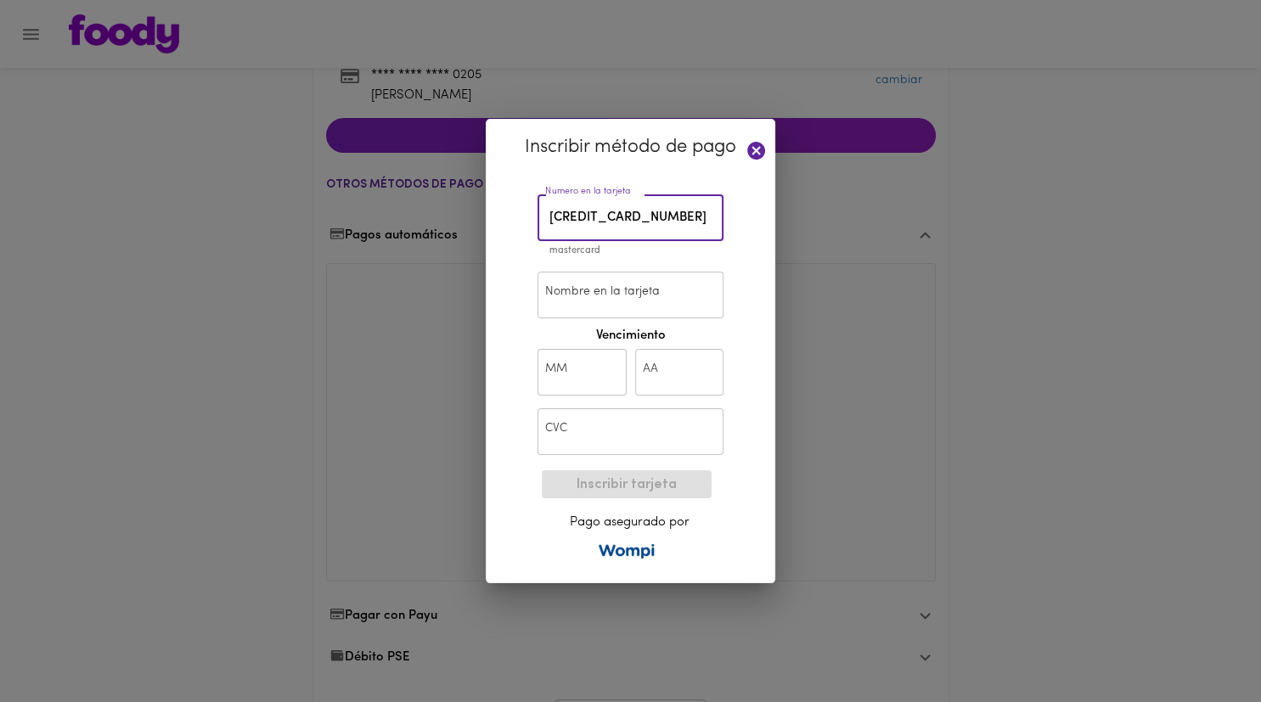
type input "[CREDIT_CARD_NUMBER]"
click at [494, 306] on div "Inscribir método de pago Numero en la tarjeta [CREDIT_CARD_NUMBER] Numero en la…" at bounding box center [630, 351] width 289 height 464
click at [598, 285] on input "Nombre en la tarjeta" at bounding box center [630, 295] width 186 height 47
click at [603, 300] on input "Nombre en la tarjeta" at bounding box center [630, 295] width 186 height 47
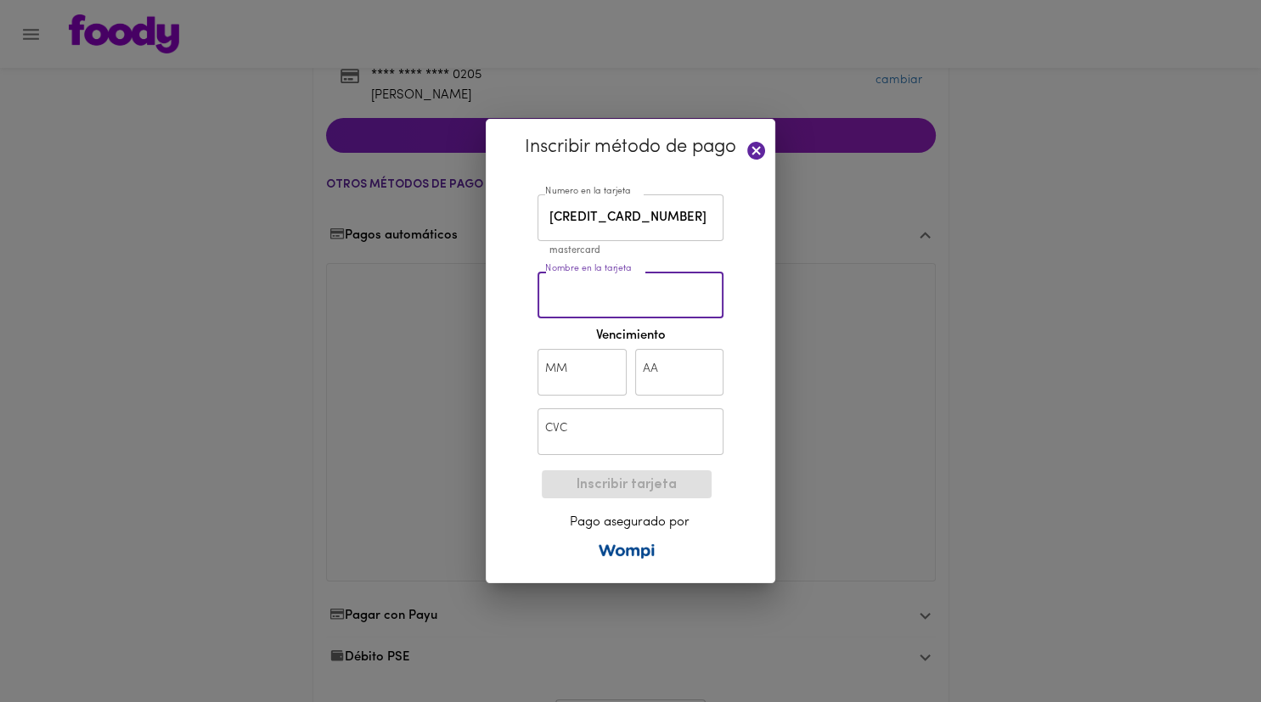
click at [616, 306] on input "Nombre en la tarjeta" at bounding box center [630, 295] width 186 height 47
type input "[PERSON_NAME]"
click at [579, 389] on input "text" at bounding box center [581, 372] width 89 height 47
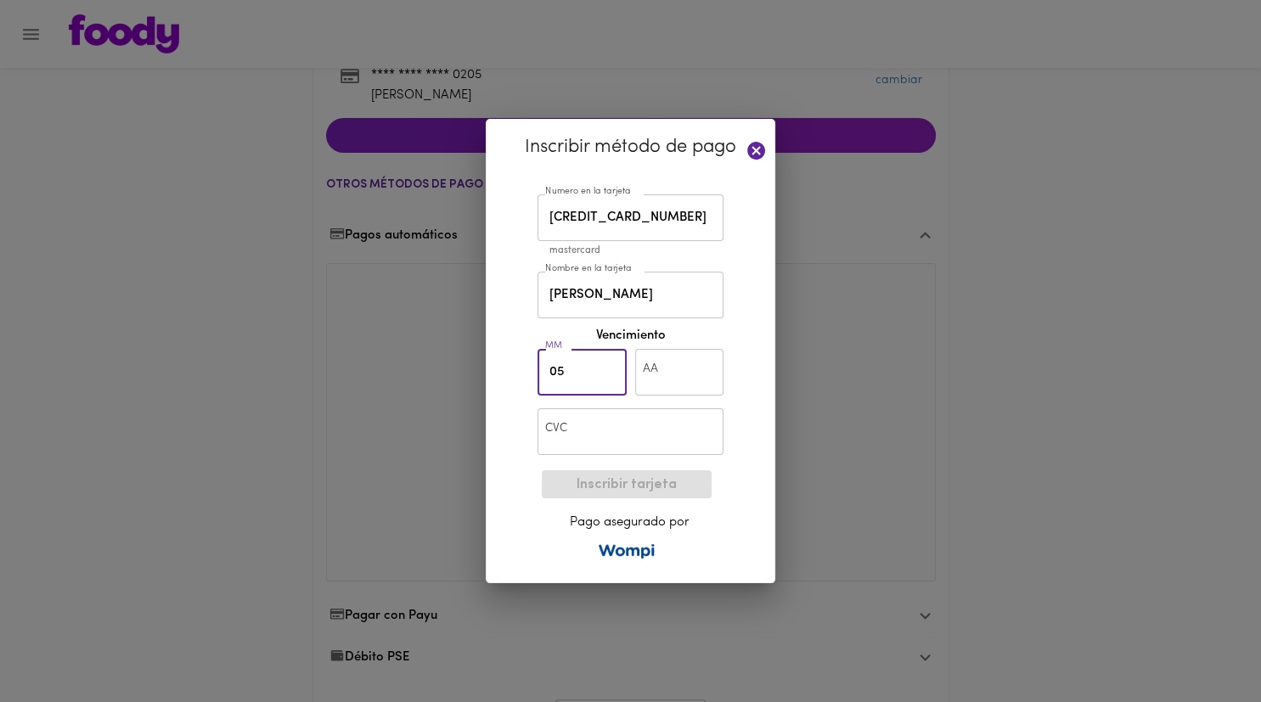
type input "05"
type input "29"
click at [597, 424] on input "text" at bounding box center [630, 431] width 186 height 47
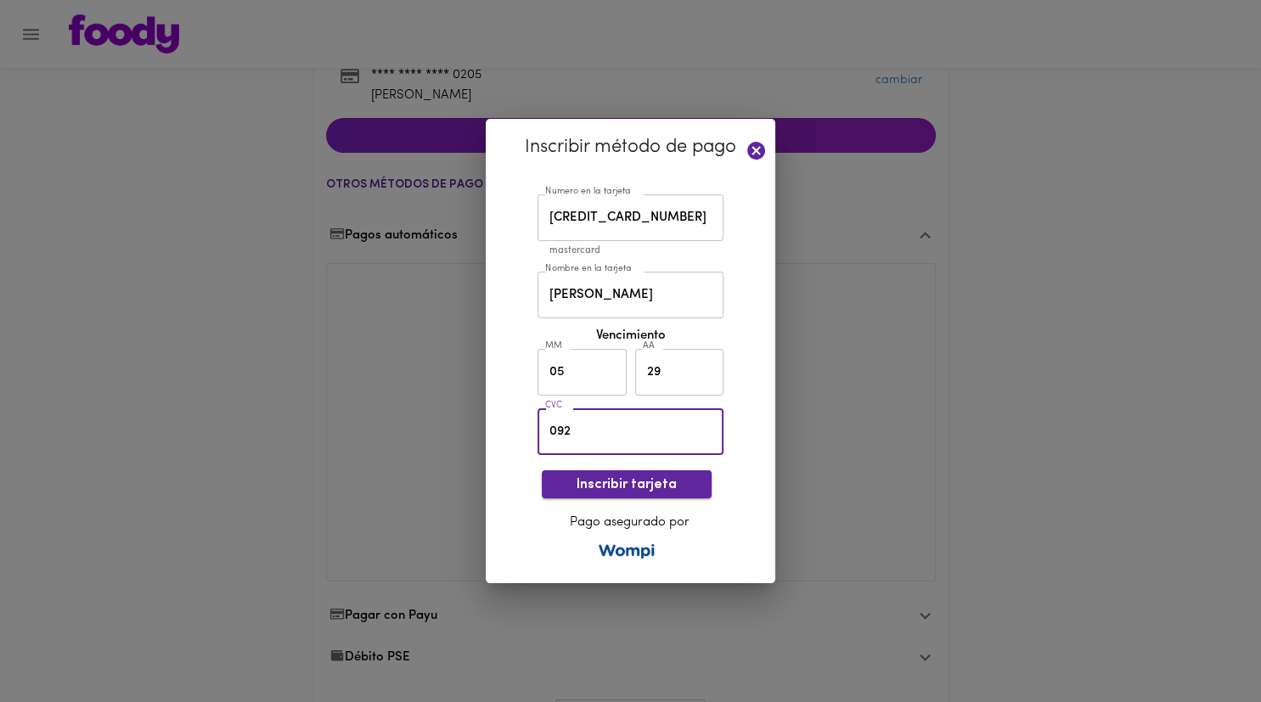
type input "092"
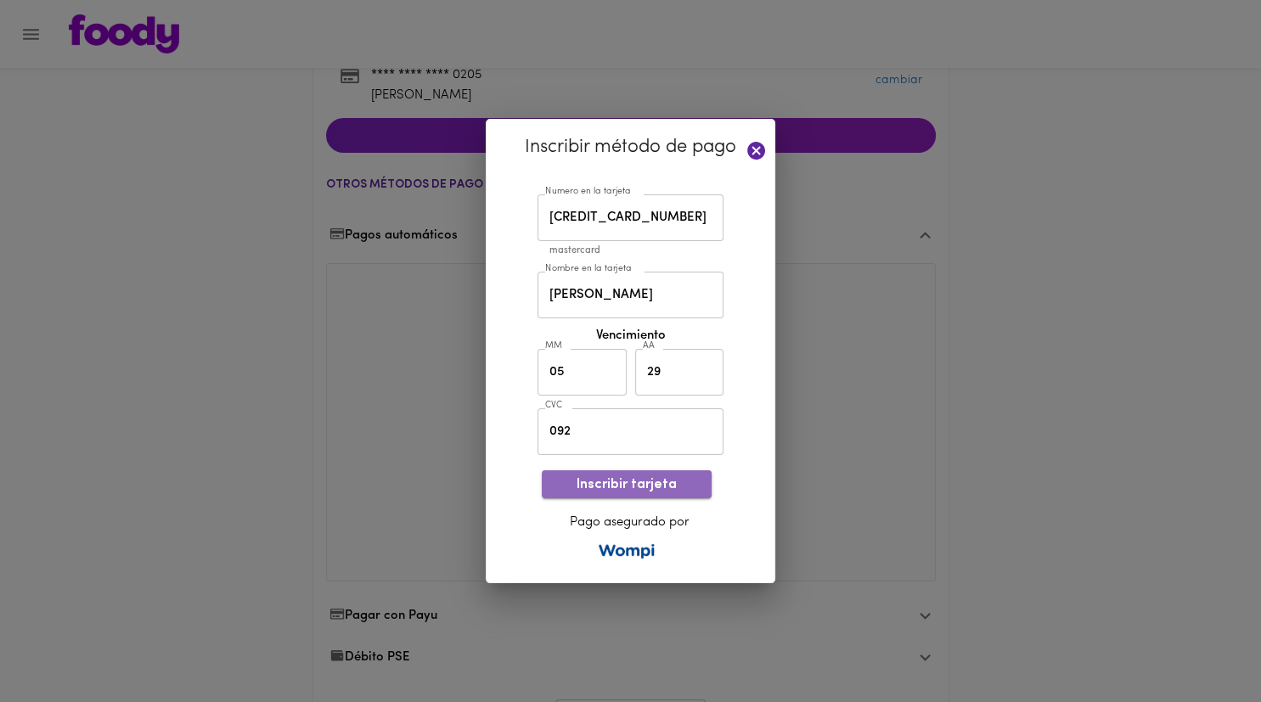
click at [609, 493] on span "Inscribir tarjeta" at bounding box center [626, 485] width 143 height 16
click at [758, 154] on icon at bounding box center [756, 151] width 18 height 18
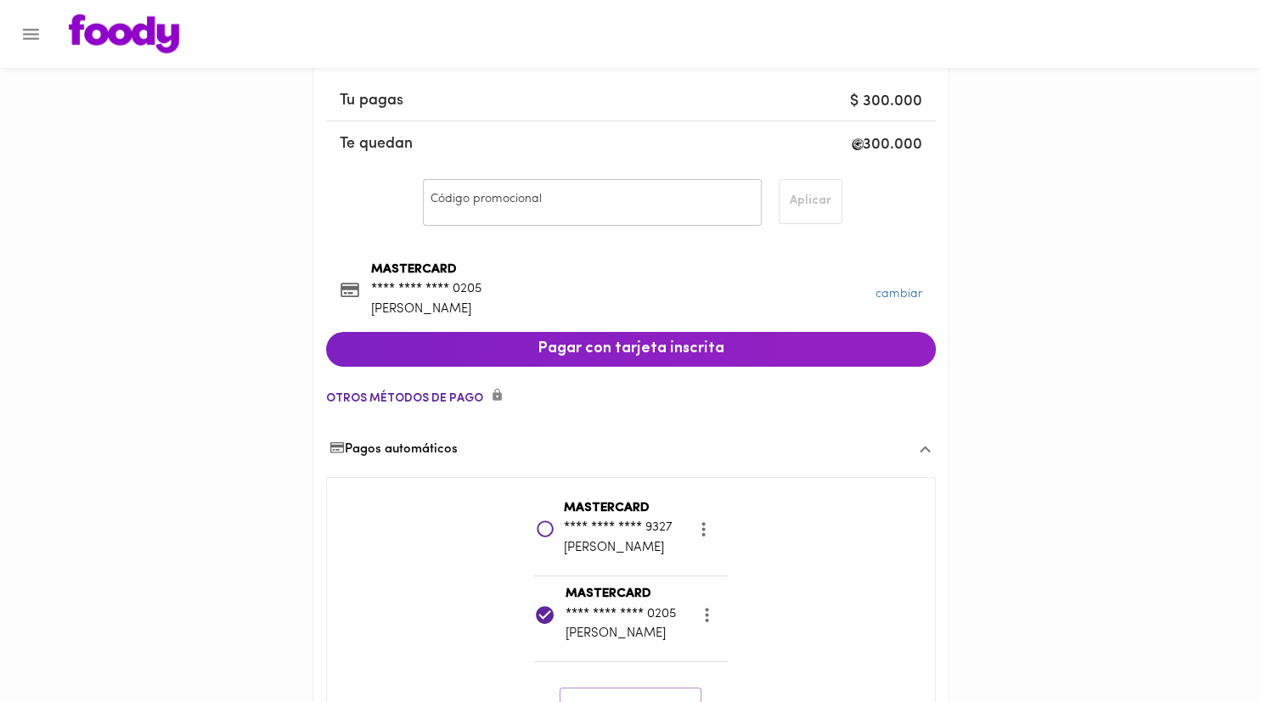
scroll to position [0, 0]
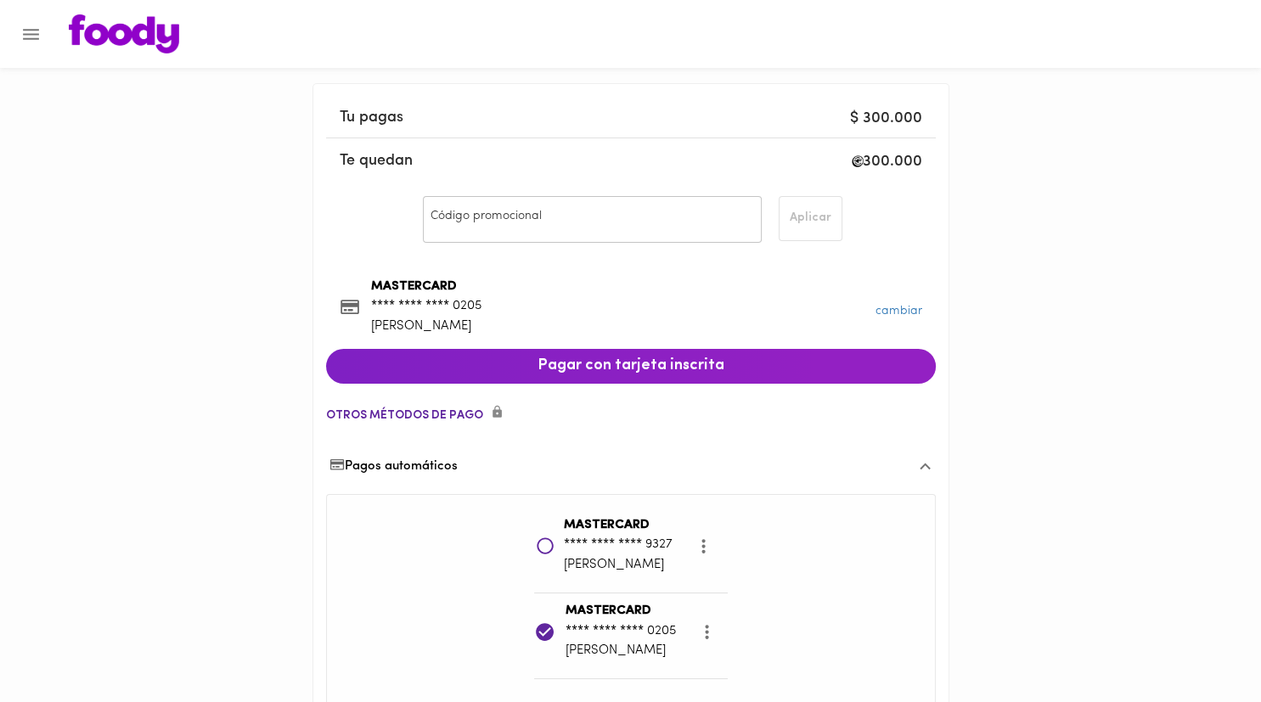
click at [131, 38] on img at bounding box center [124, 33] width 110 height 39
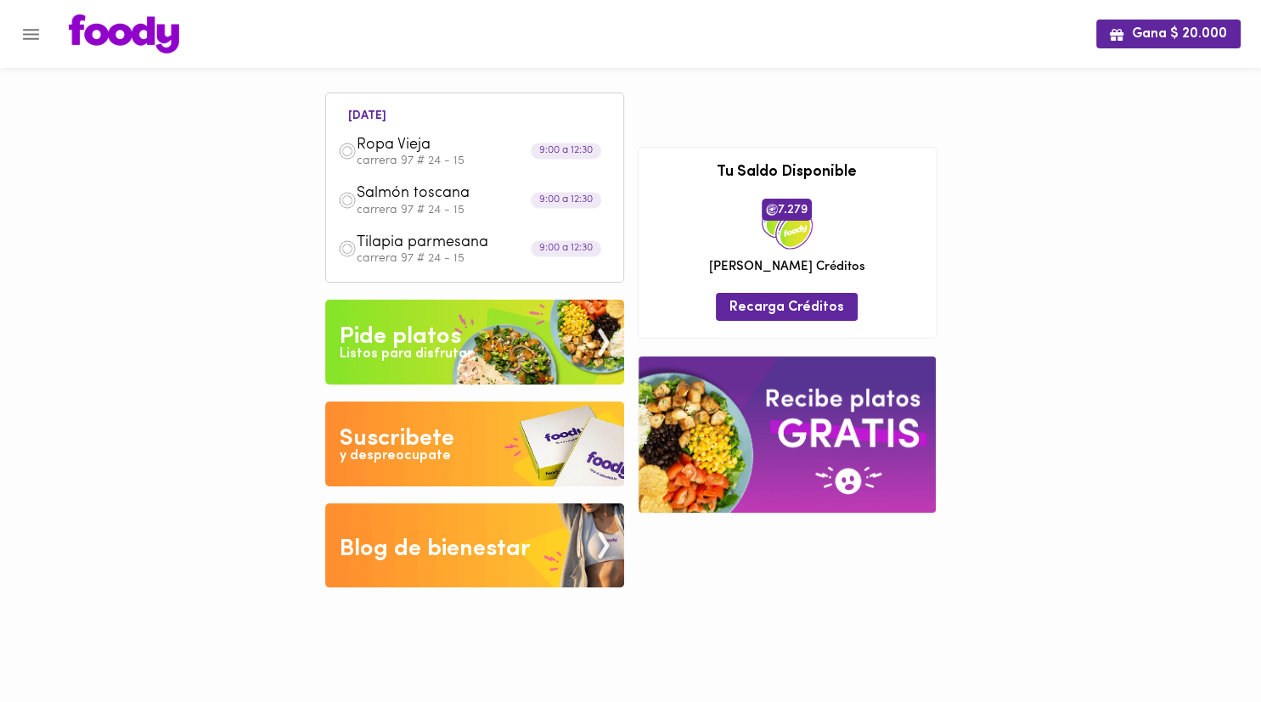
click at [46, 22] on button "Menu" at bounding box center [31, 35] width 42 height 42
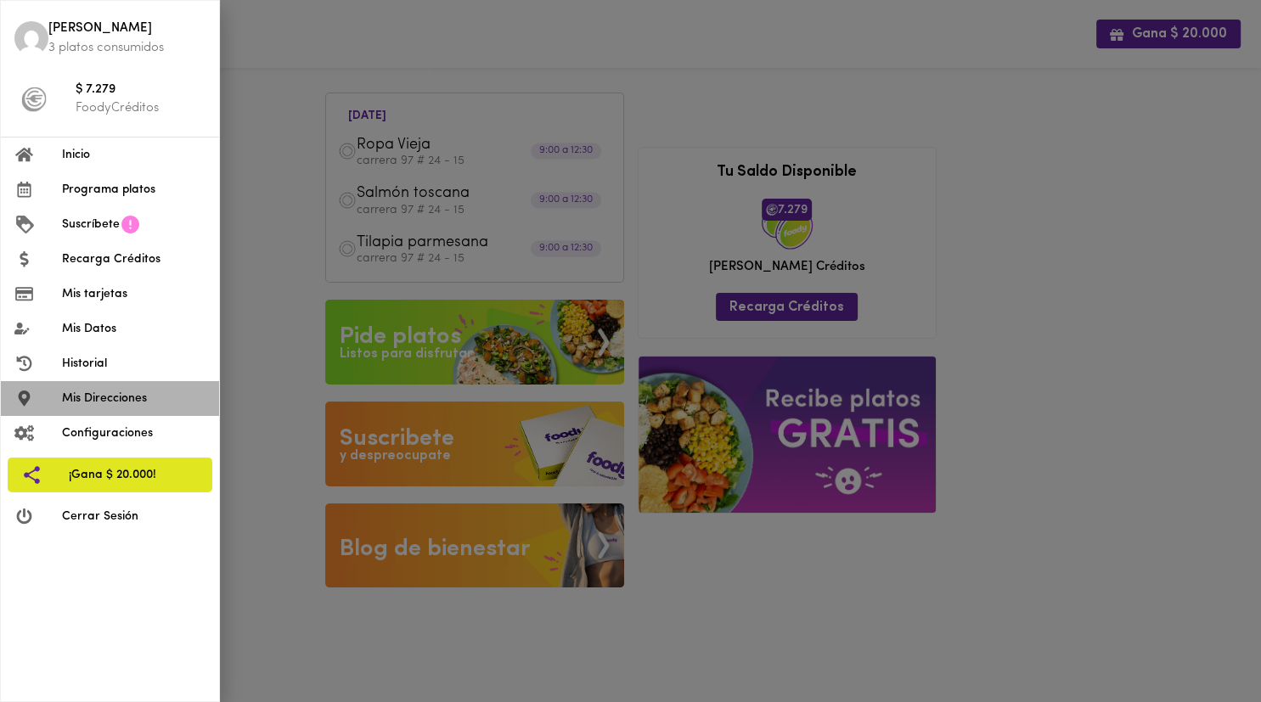
click at [144, 389] on li "Mis Direcciones" at bounding box center [110, 398] width 218 height 35
